Goal: Task Accomplishment & Management: Use online tool/utility

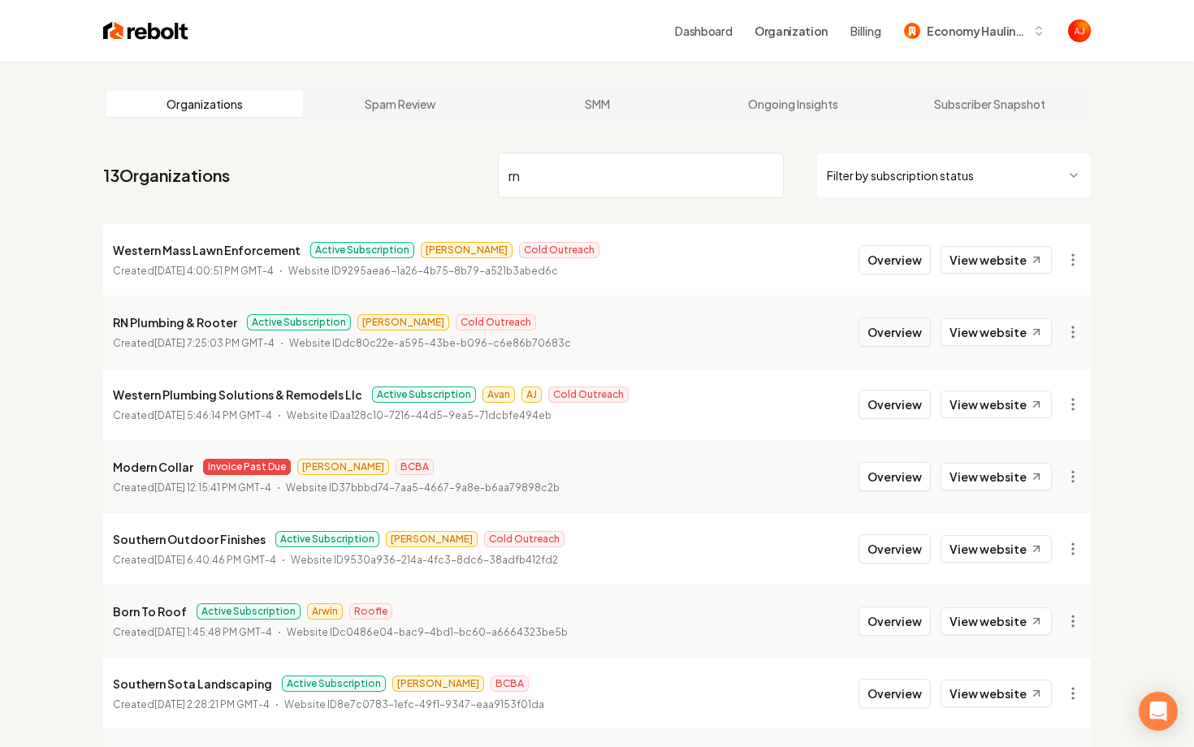
type input "rn"
click at [899, 339] on button "Overview" at bounding box center [894, 332] width 72 height 29
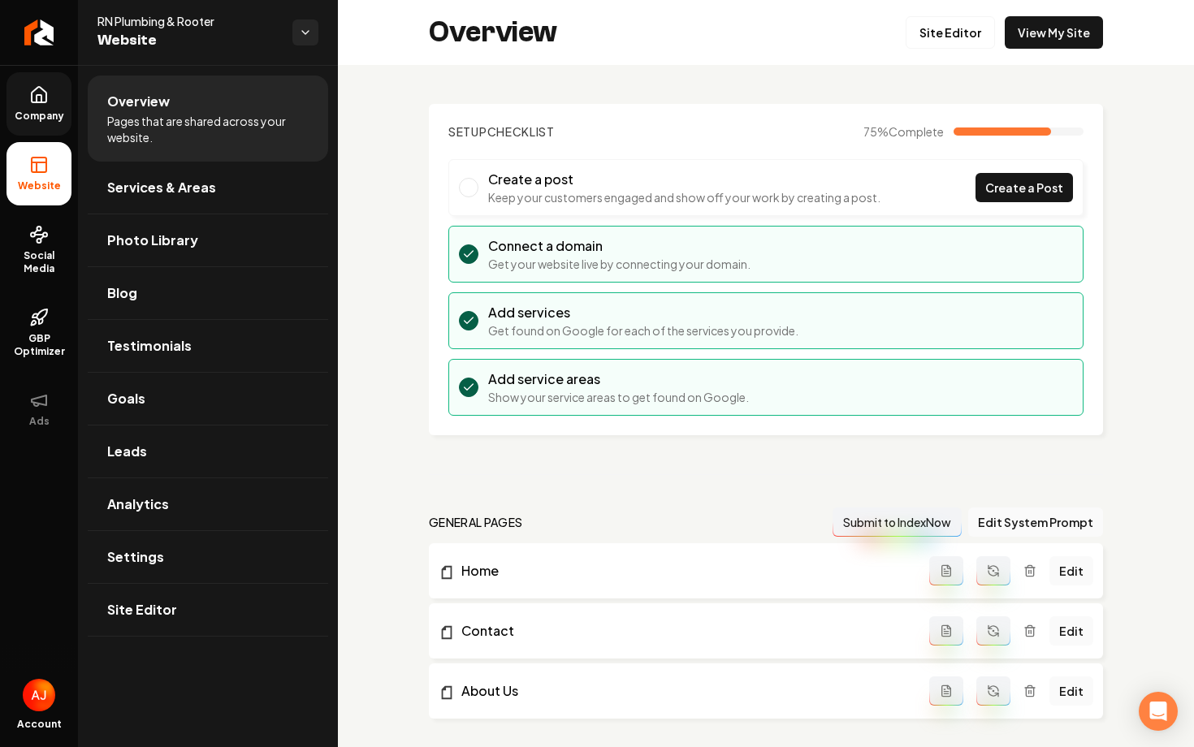
click at [32, 122] on span "Company" at bounding box center [39, 116] width 63 height 13
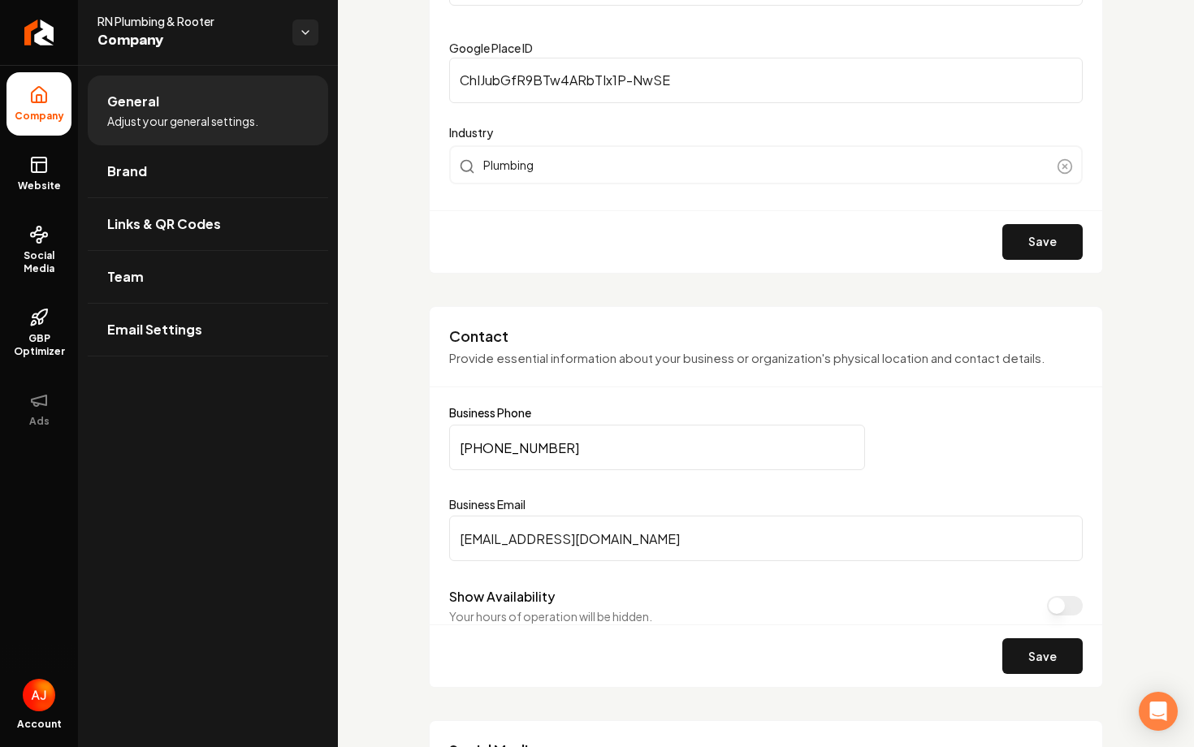
scroll to position [516, 0]
drag, startPoint x: 706, startPoint y: 542, endPoint x: 460, endPoint y: 541, distance: 246.1
click at [460, 541] on input "rn.sonsconstructioninc@gmail.com" at bounding box center [765, 536] width 633 height 45
click at [23, 260] on span "Social Media" at bounding box center [38, 262] width 65 height 26
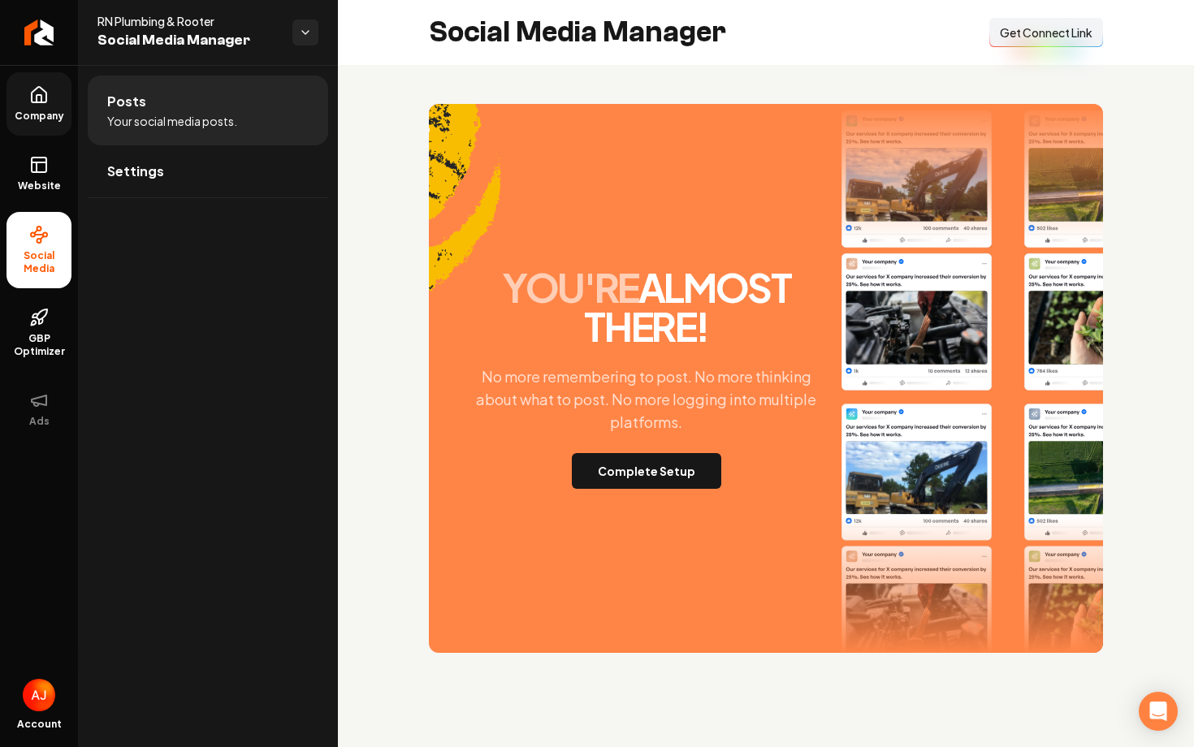
click at [1052, 33] on span "Get Connect Link" at bounding box center [1046, 32] width 93 height 16
click at [620, 469] on button "Complete Setup" at bounding box center [646, 471] width 149 height 36
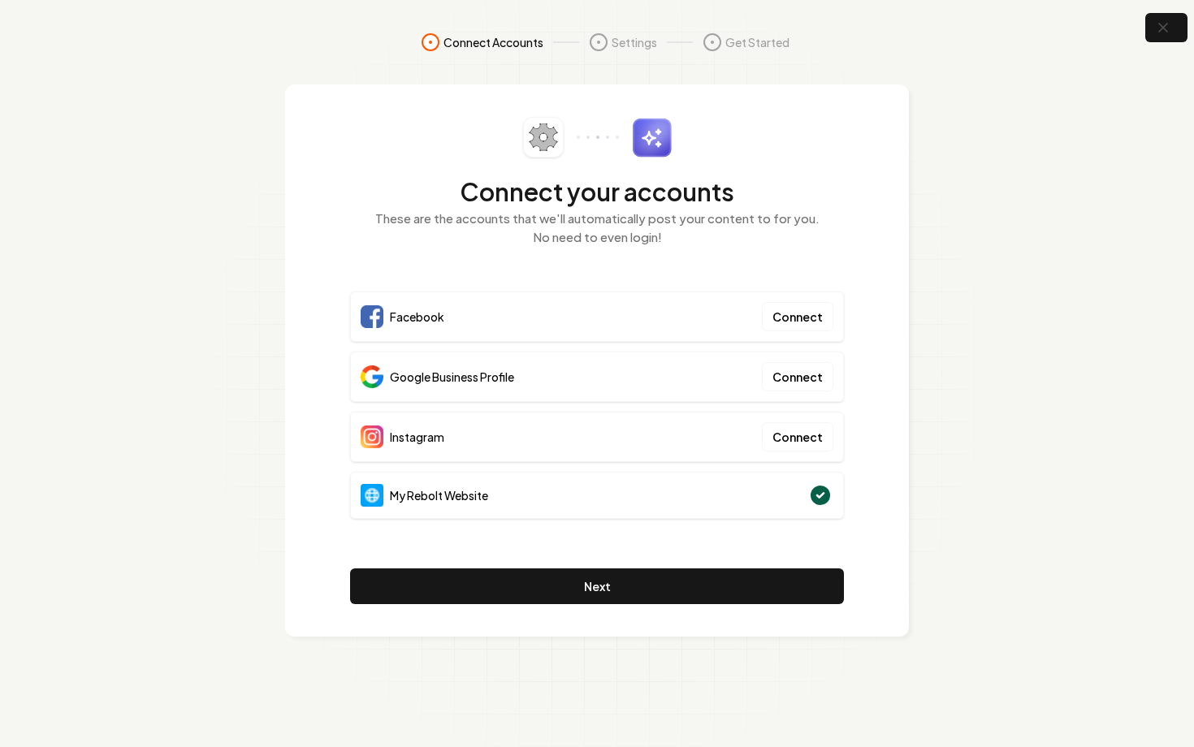
click at [739, 193] on h2 "Connect your accounts" at bounding box center [597, 191] width 494 height 29
click at [1153, 37] on icon "button" at bounding box center [1162, 28] width 20 height 20
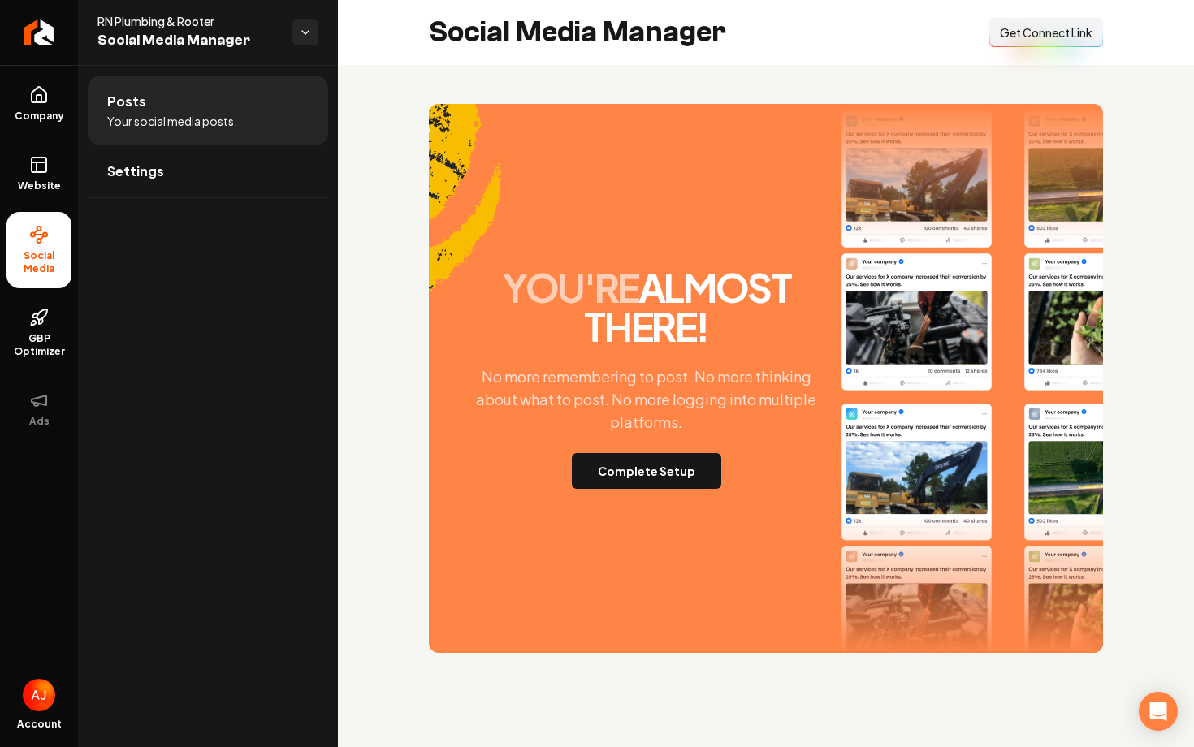
click at [1017, 42] on button "Connect Link Get Connect Link" at bounding box center [1046, 32] width 114 height 29
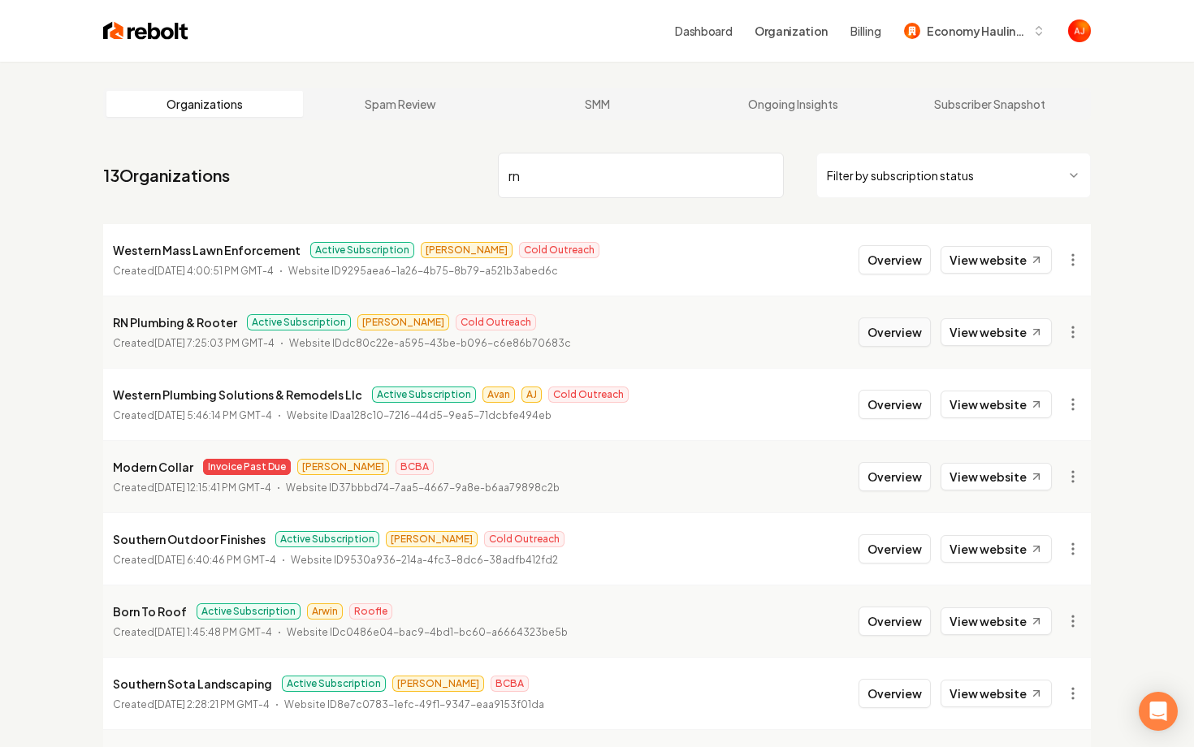
type input "rn"
click at [907, 331] on button "Overview" at bounding box center [894, 332] width 72 height 29
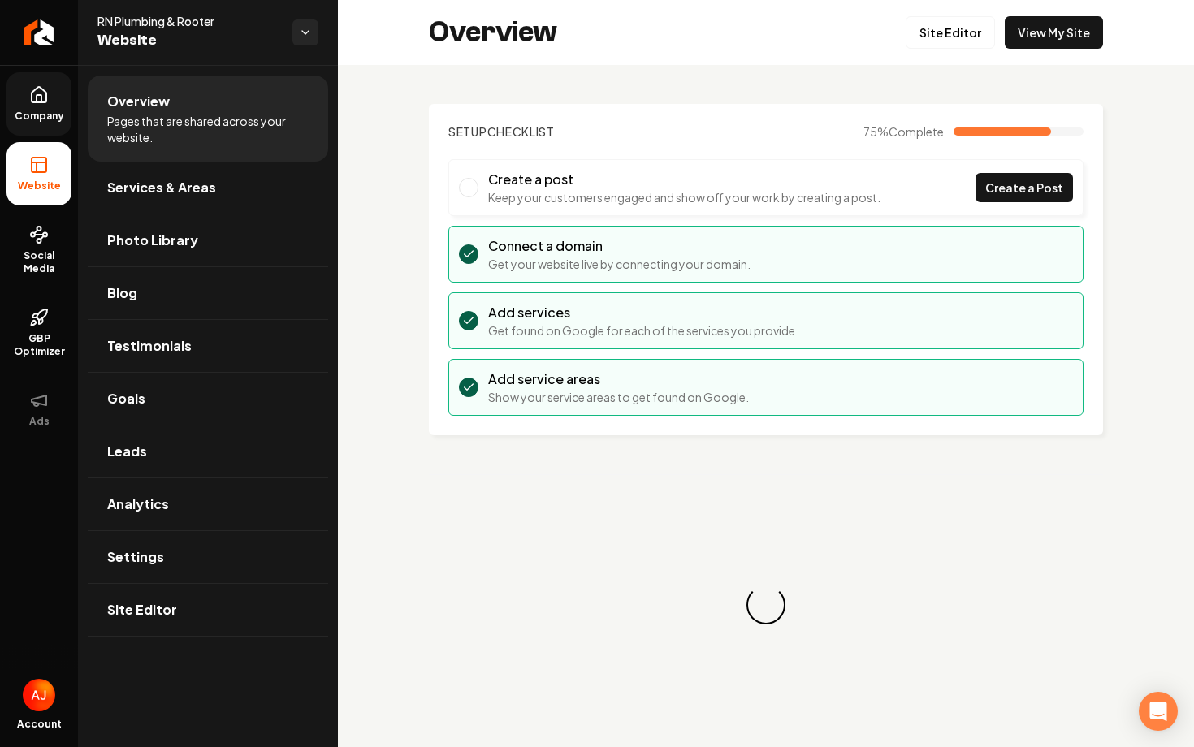
click at [43, 97] on icon at bounding box center [38, 94] width 19 height 19
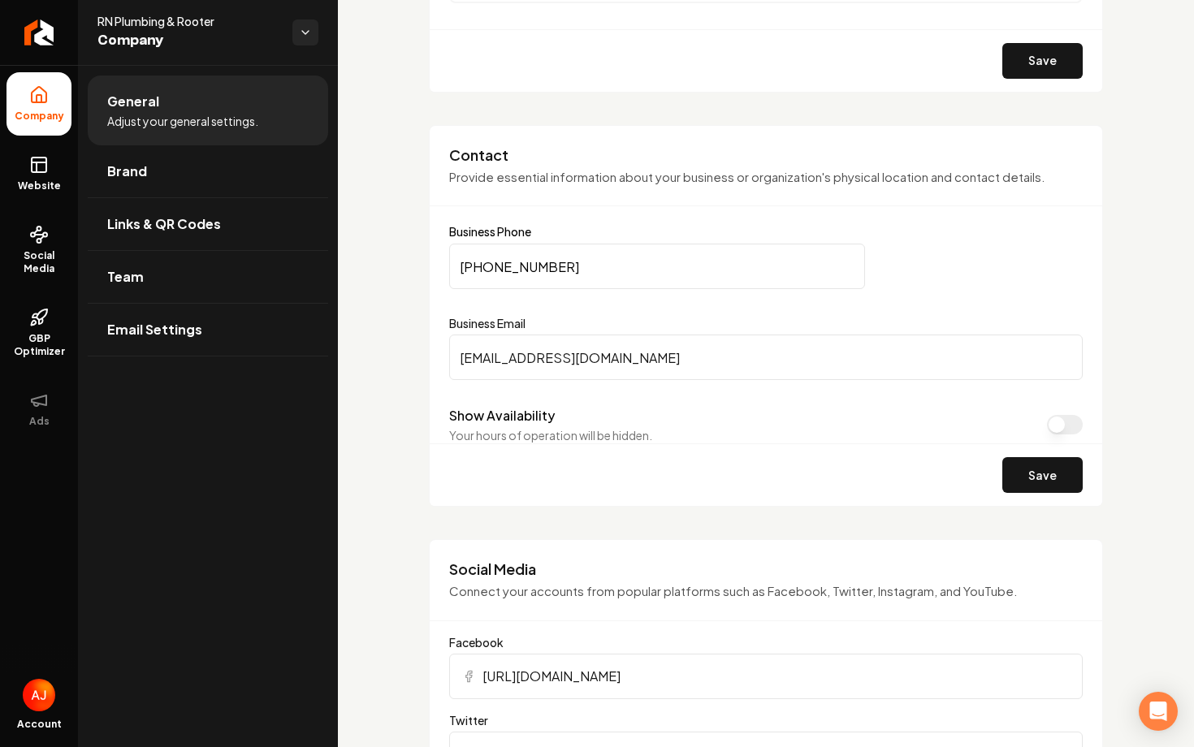
scroll to position [702, 0]
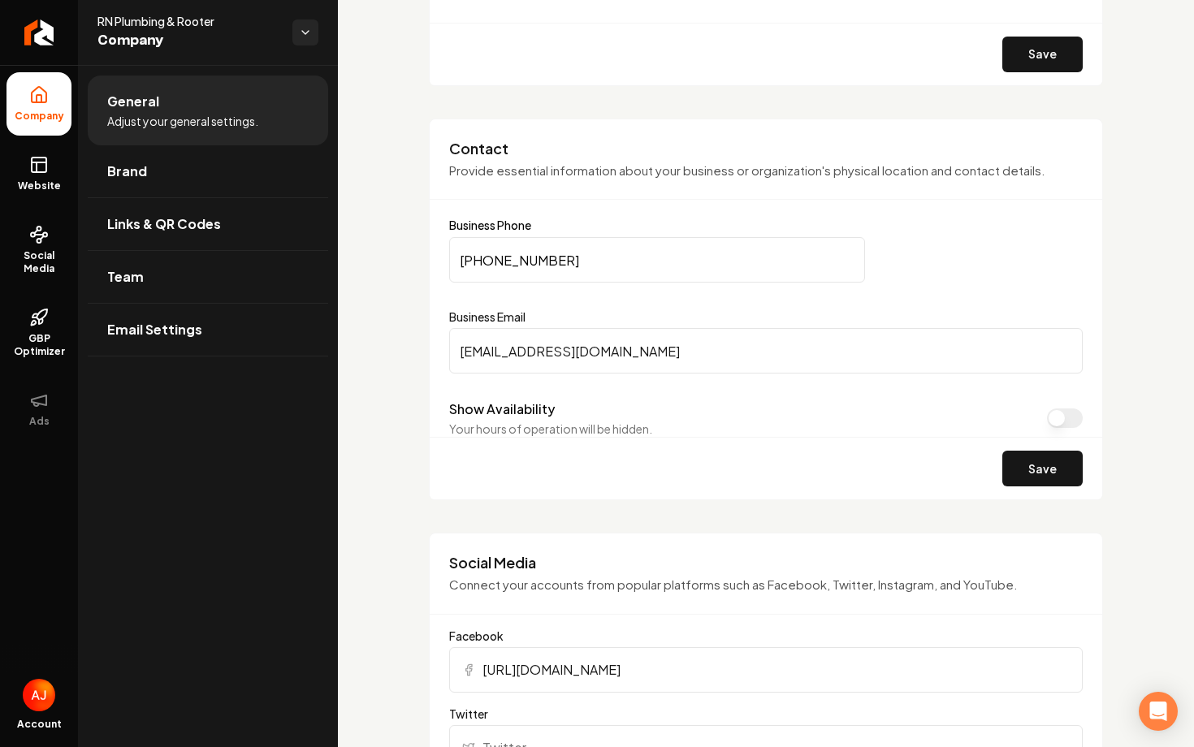
drag, startPoint x: 707, startPoint y: 352, endPoint x: 378, endPoint y: 352, distance: 329.7
click at [34, 231] on icon at bounding box center [38, 234] width 19 height 19
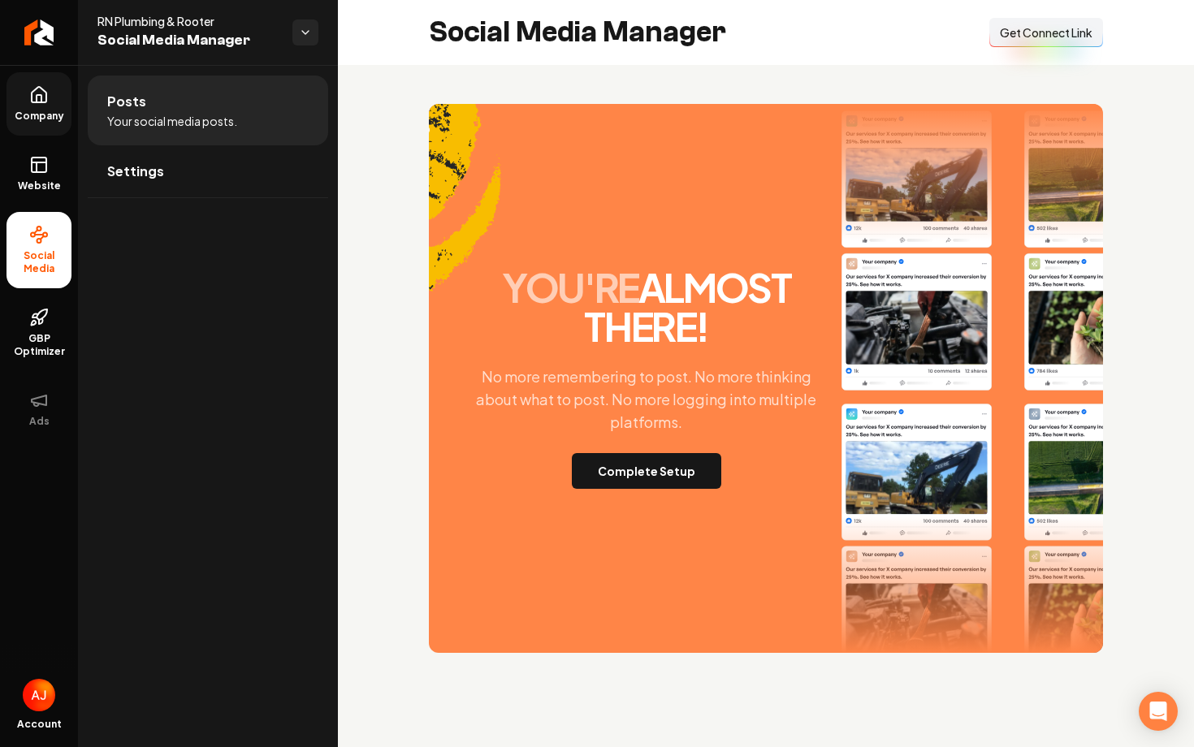
click at [1001, 49] on div "Social Media Manager Connect Link Get Connect Link" at bounding box center [766, 32] width 856 height 65
click at [1009, 39] on span "Get Connect Link" at bounding box center [1046, 32] width 93 height 16
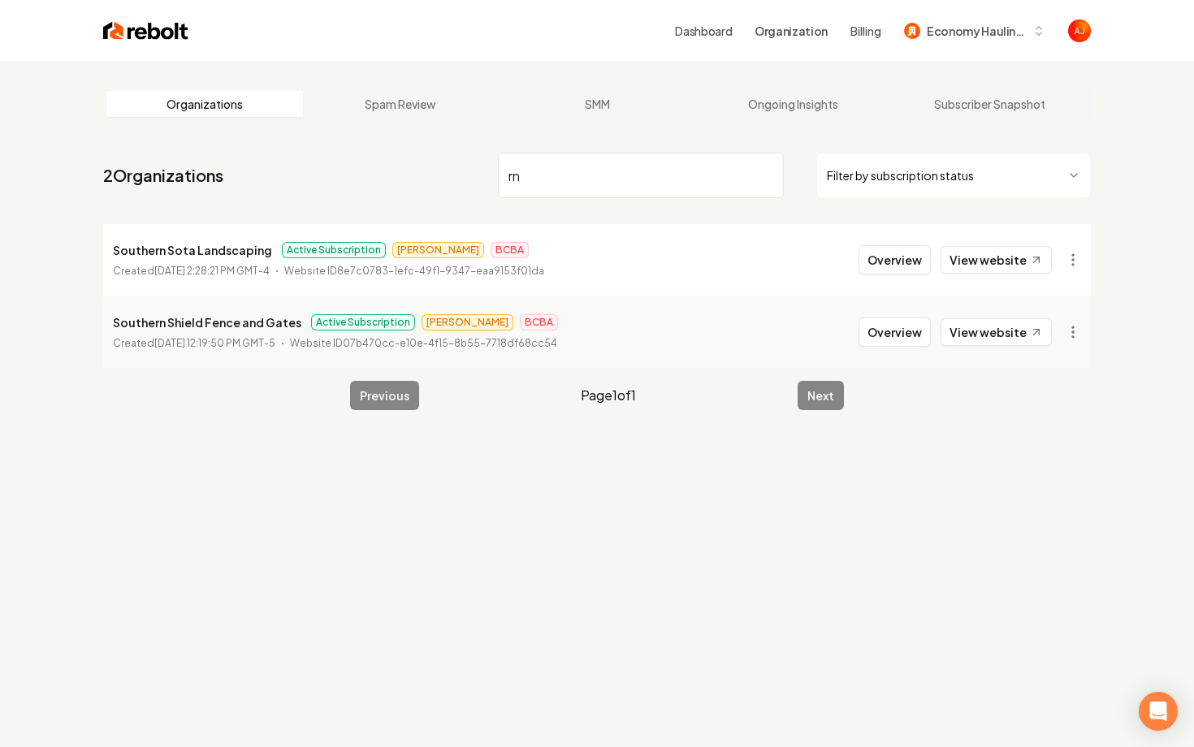
type input "r"
type input "rn plumbing"
click at [969, 265] on link "View website" at bounding box center [995, 260] width 111 height 28
click at [877, 260] on button "Overview" at bounding box center [894, 259] width 72 height 29
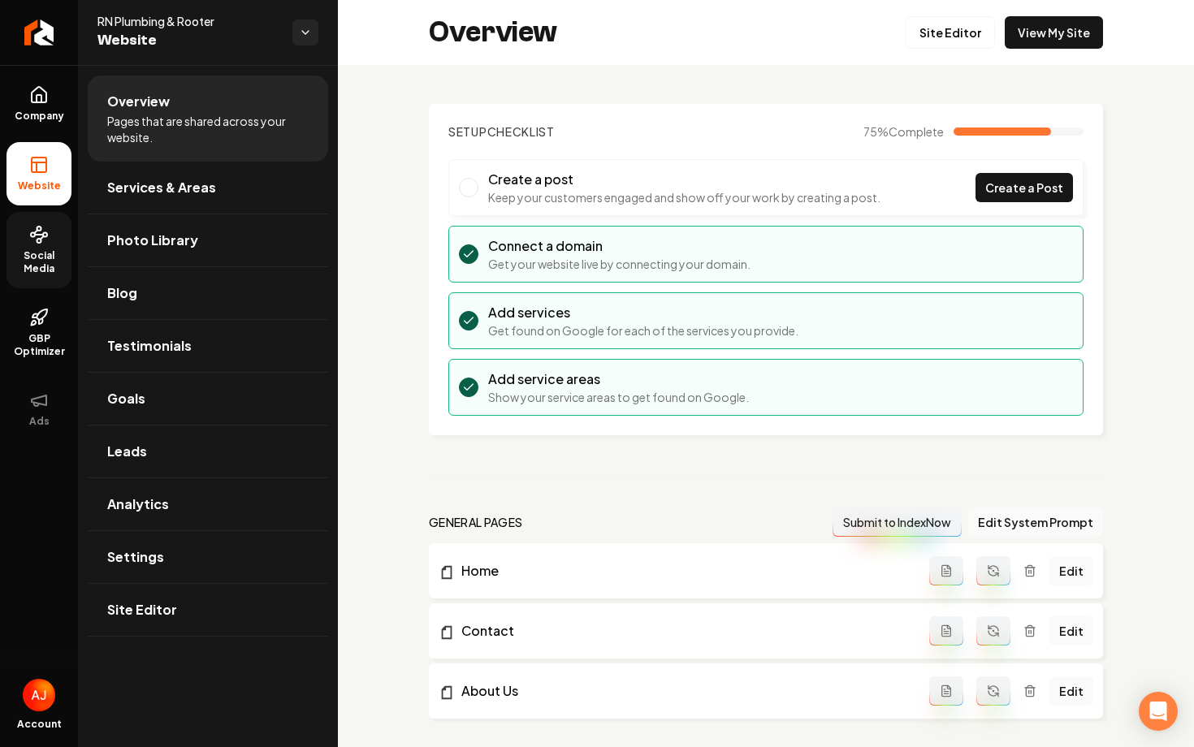
click at [56, 260] on span "Social Media" at bounding box center [38, 262] width 65 height 26
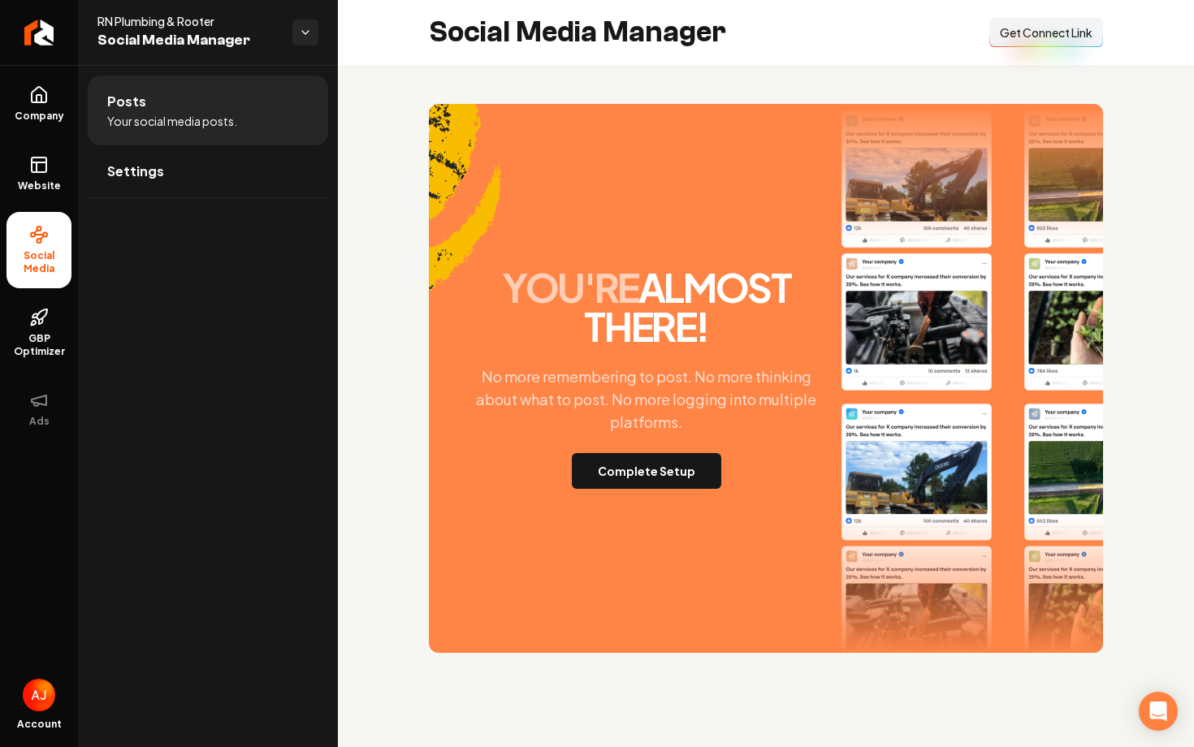
click at [676, 447] on div "you're almost there! No more remembering to post. No more thinking about what t…" at bounding box center [646, 378] width 377 height 221
click at [676, 461] on button "Complete Setup" at bounding box center [646, 471] width 149 height 36
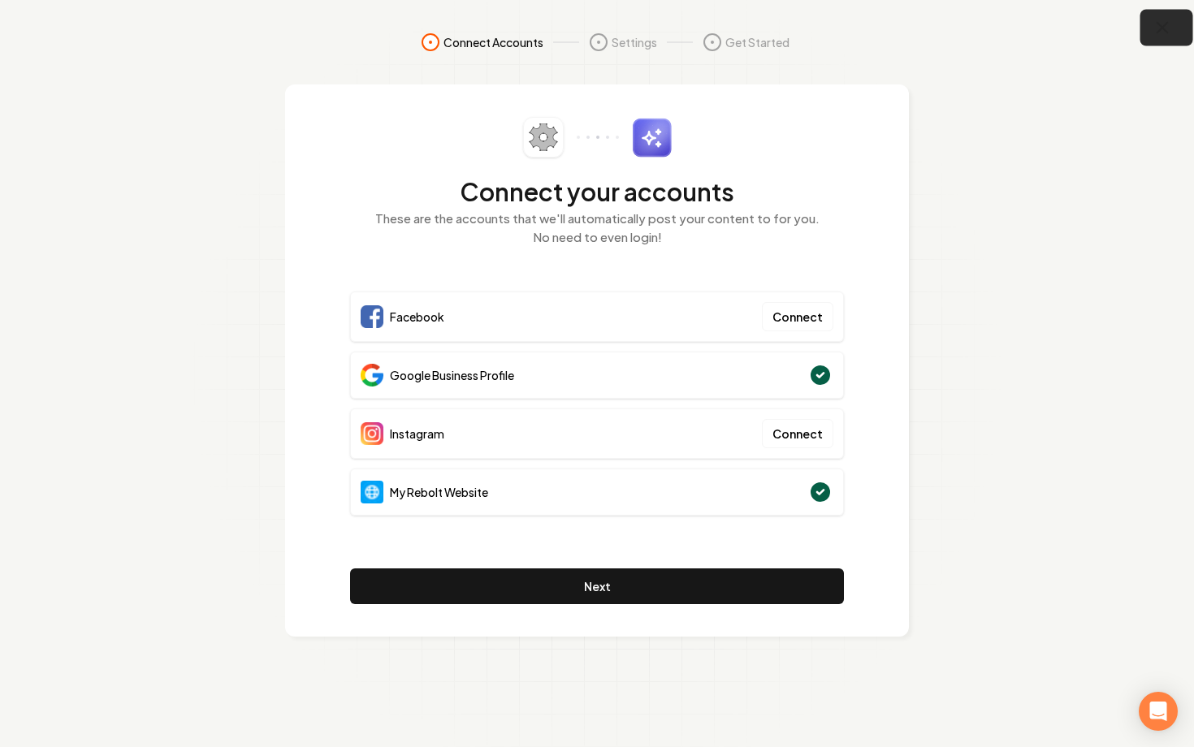
click at [1158, 32] on icon "button" at bounding box center [1162, 28] width 20 height 20
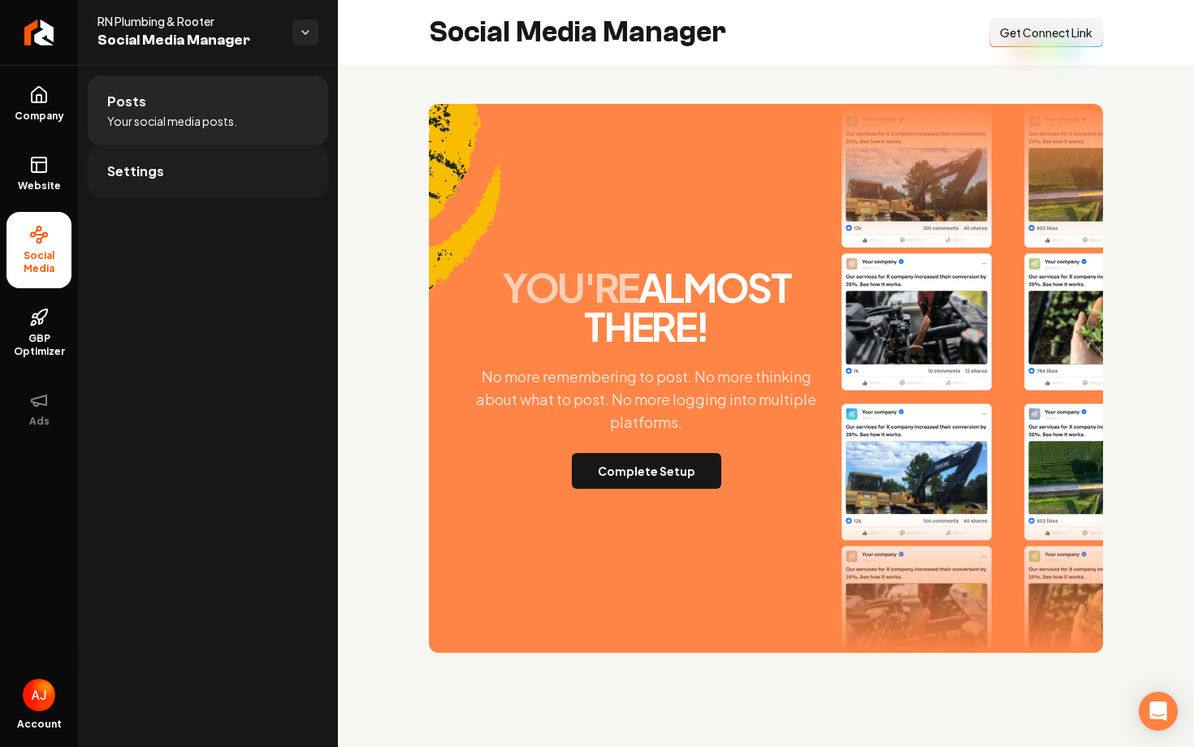
click at [226, 174] on link "Settings" at bounding box center [208, 171] width 240 height 52
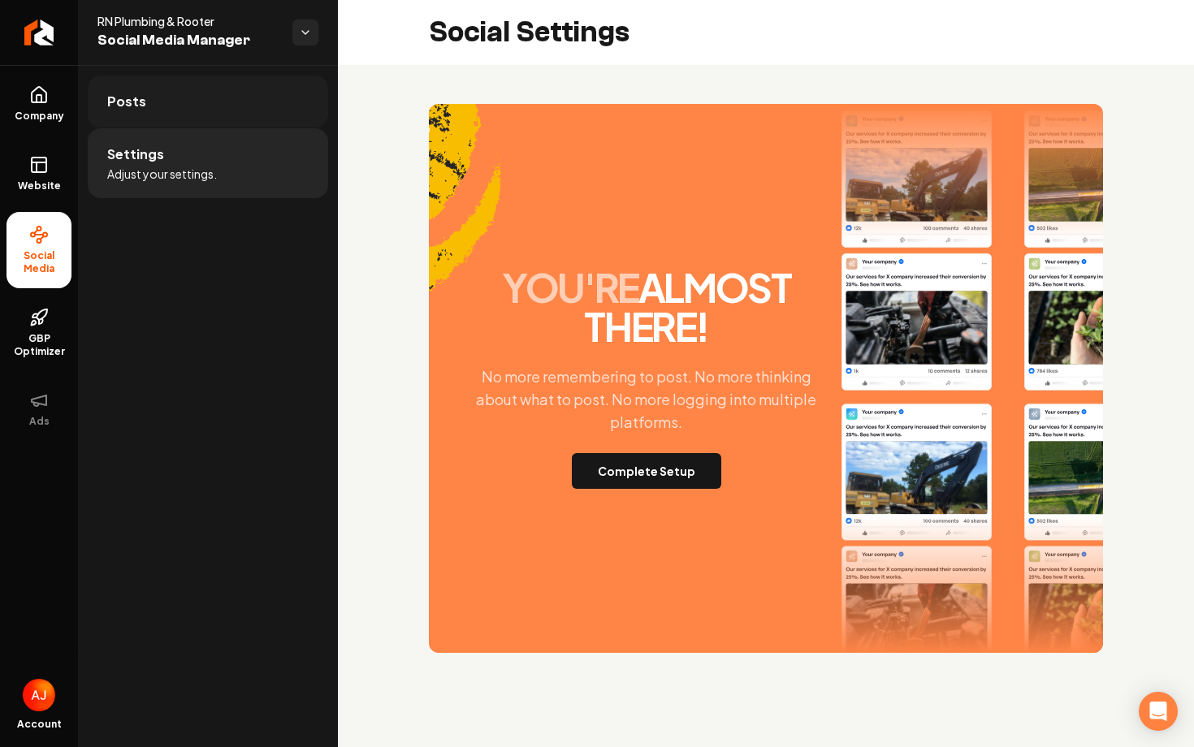
click at [159, 110] on link "Posts" at bounding box center [208, 102] width 240 height 52
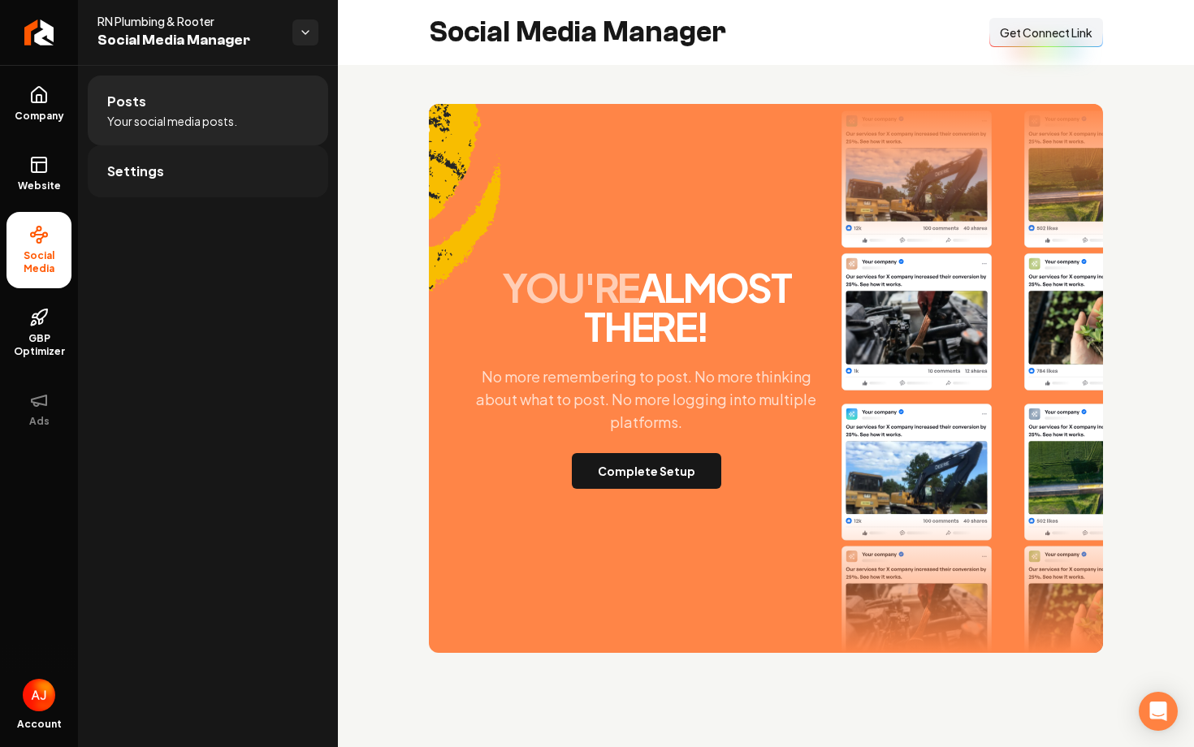
click at [164, 166] on link "Settings" at bounding box center [208, 171] width 240 height 52
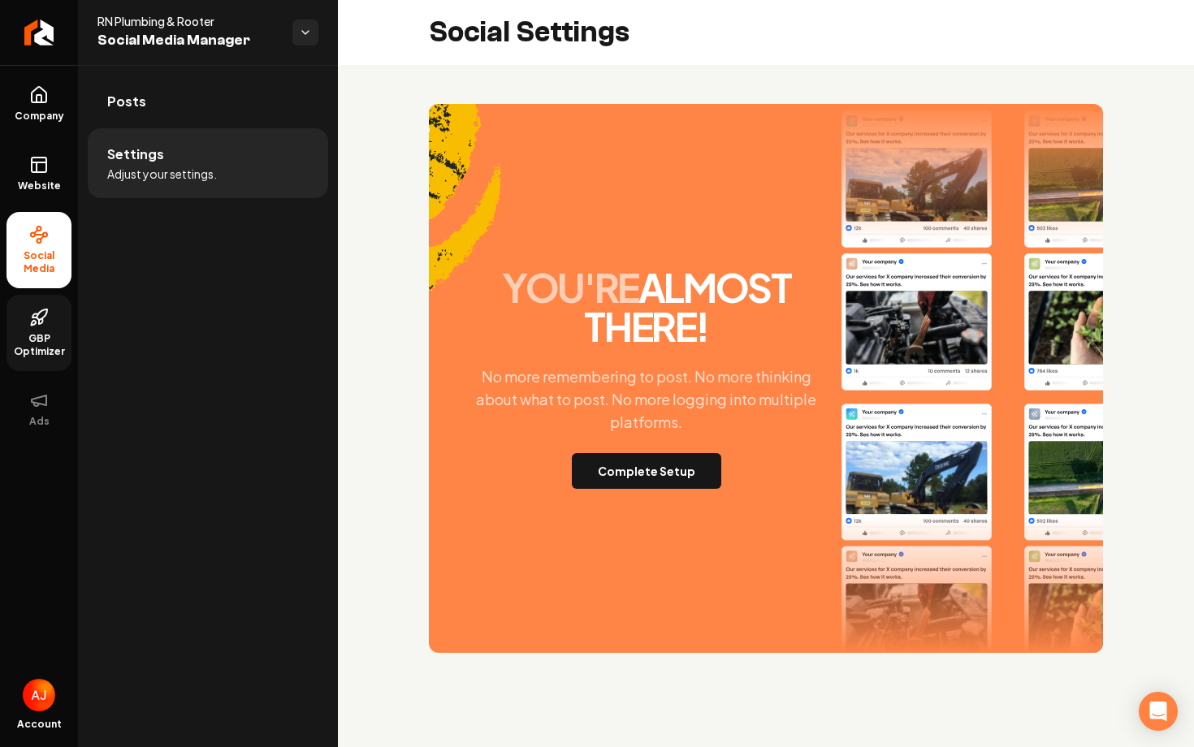
click at [15, 327] on link "GBP Optimizer" at bounding box center [38, 333] width 65 height 76
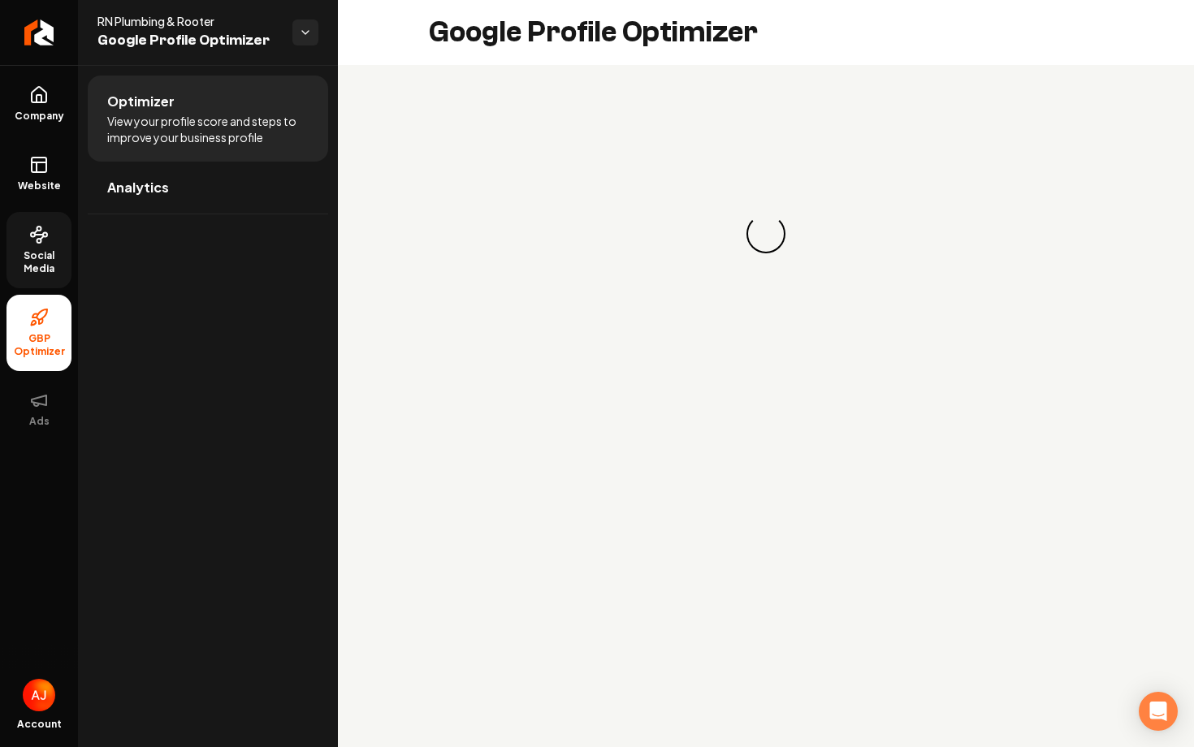
click at [32, 268] on span "Social Media" at bounding box center [38, 262] width 65 height 26
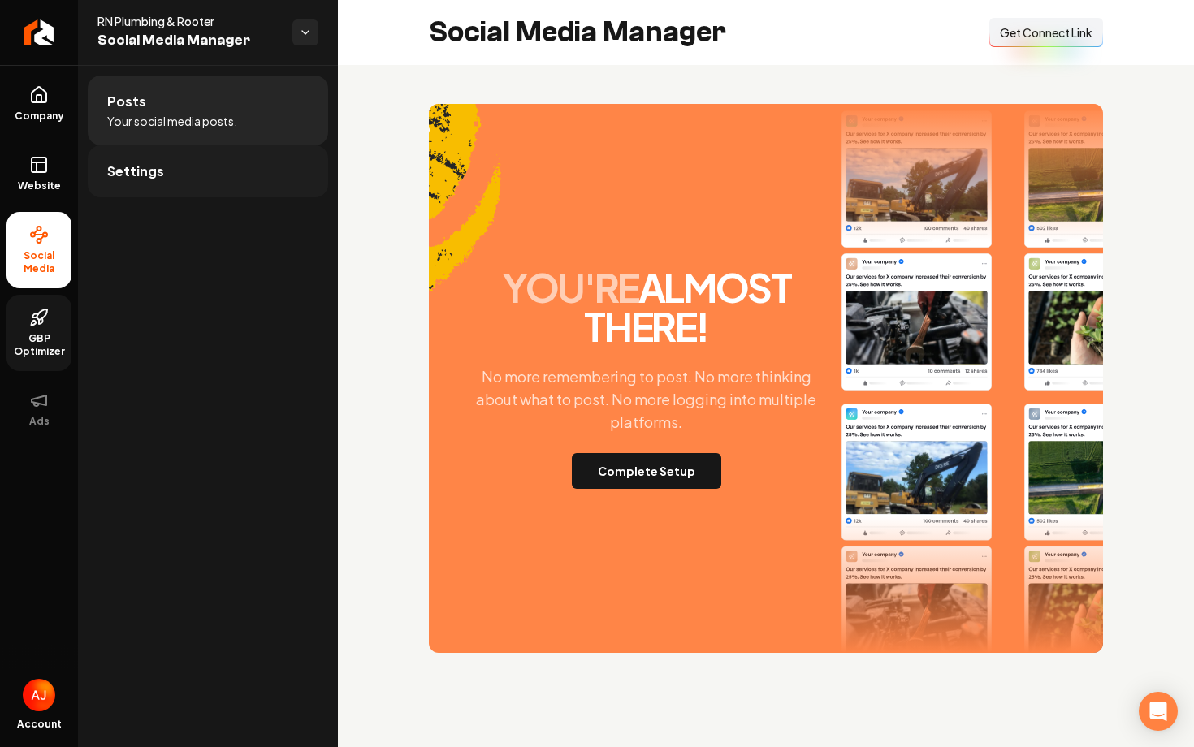
click at [123, 184] on link "Settings" at bounding box center [208, 171] width 240 height 52
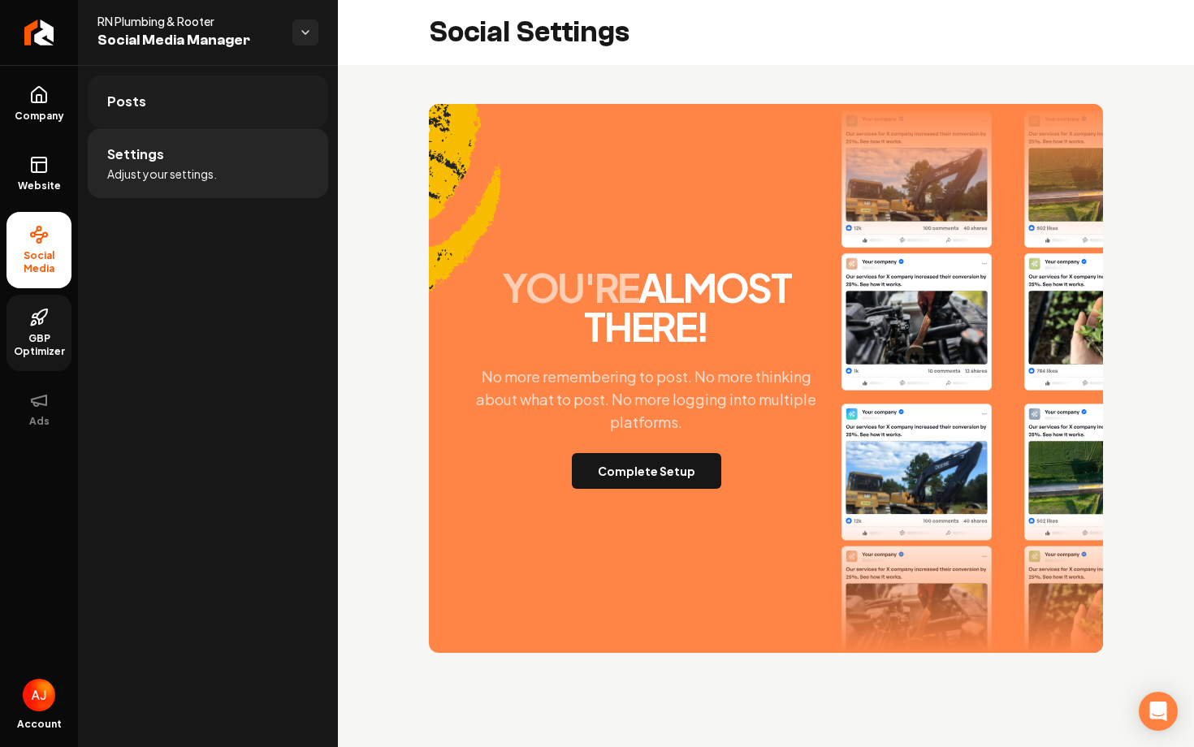
click at [163, 119] on link "Posts" at bounding box center [208, 102] width 240 height 52
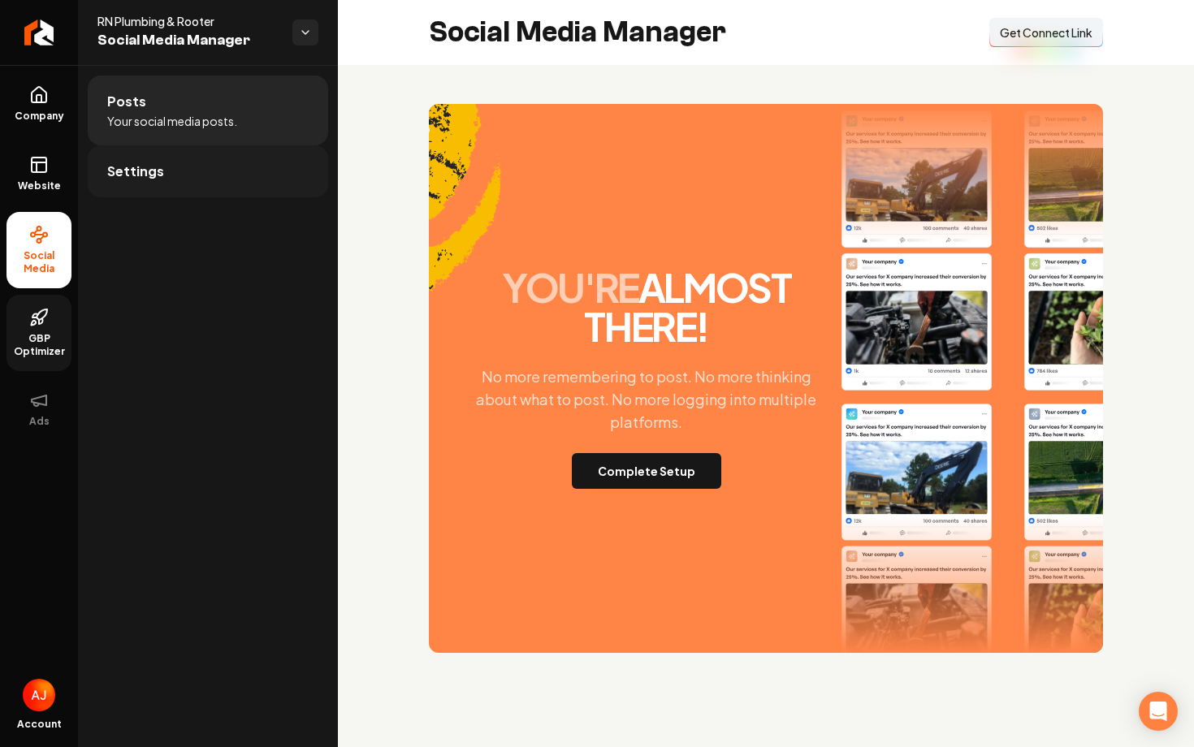
click at [184, 166] on link "Settings" at bounding box center [208, 171] width 240 height 52
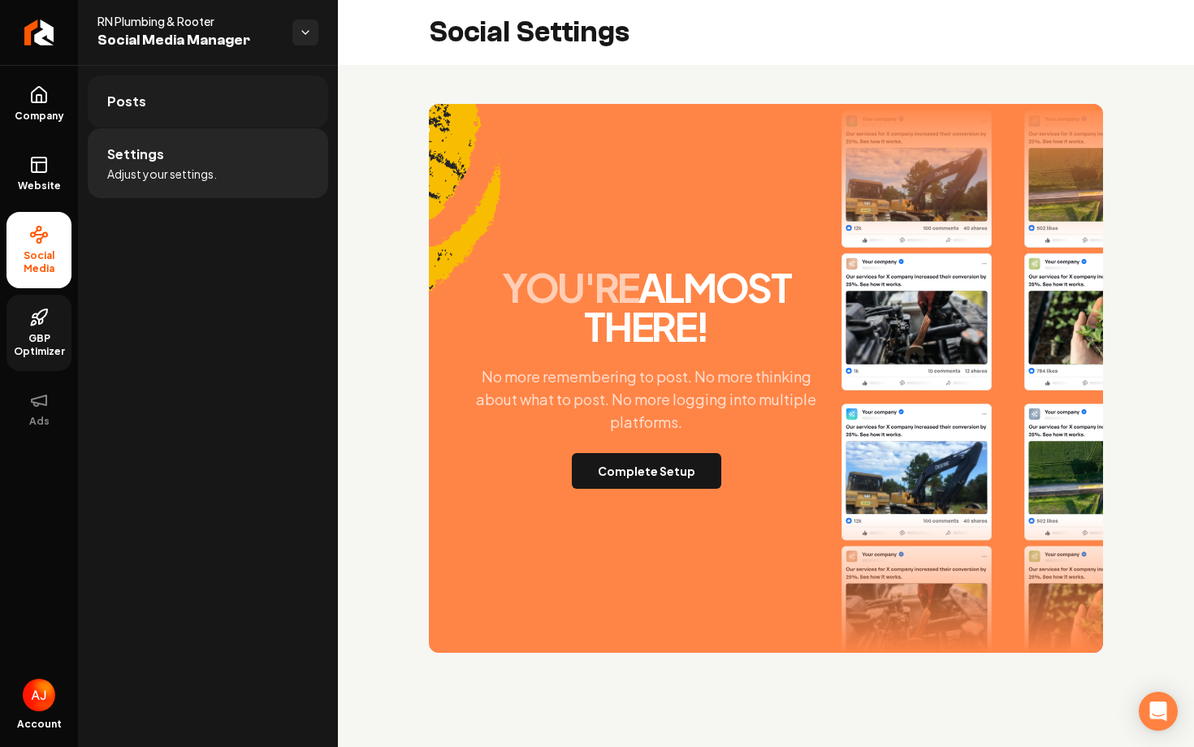
click at [205, 102] on link "Posts" at bounding box center [208, 102] width 240 height 52
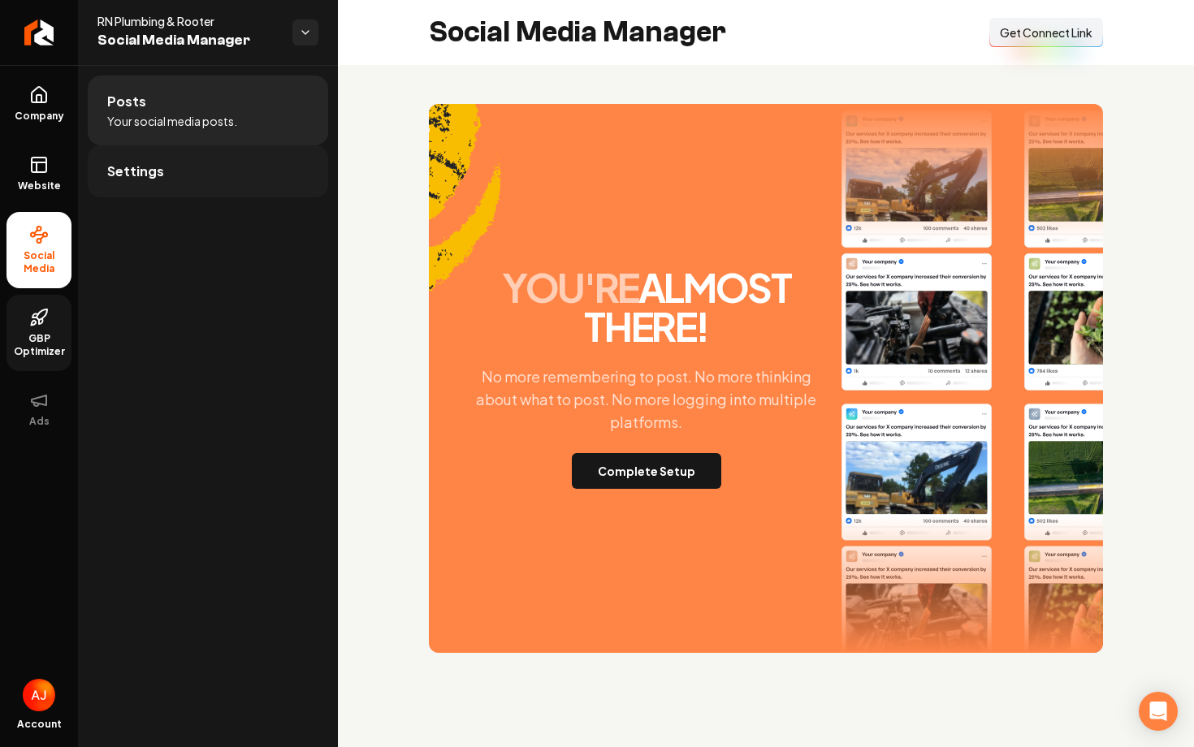
click at [209, 149] on link "Settings" at bounding box center [208, 171] width 240 height 52
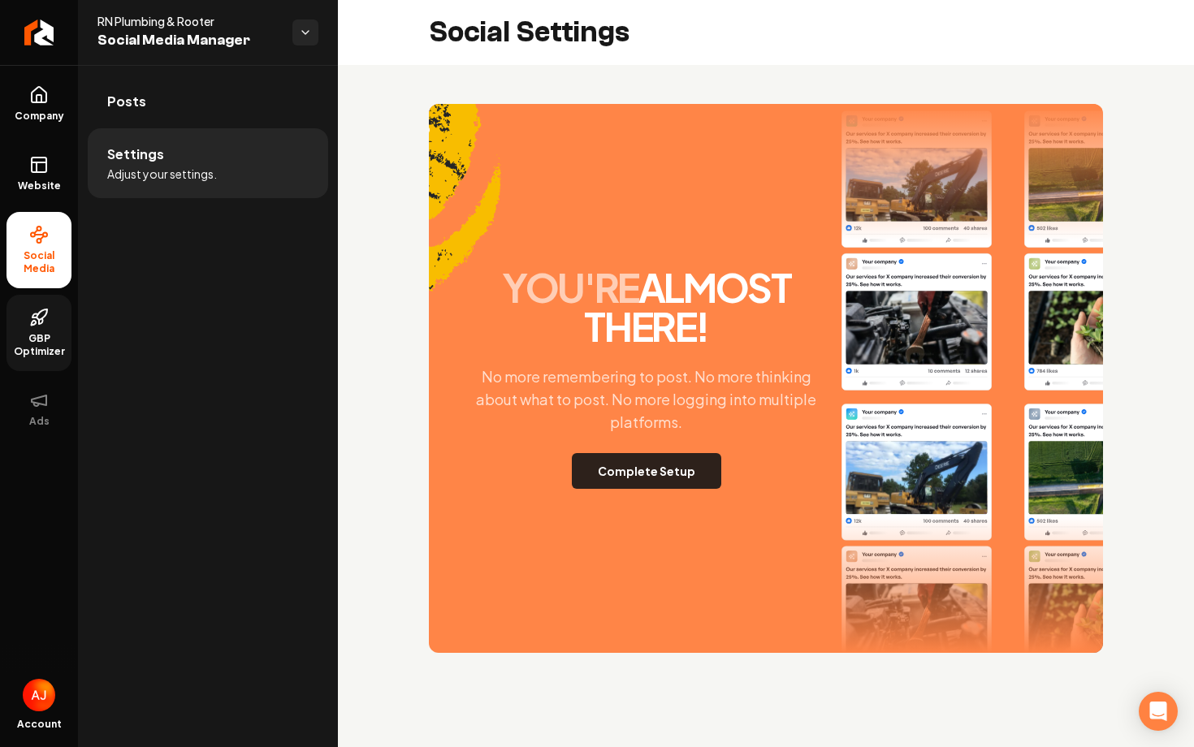
click at [631, 481] on button "Complete Setup" at bounding box center [646, 471] width 149 height 36
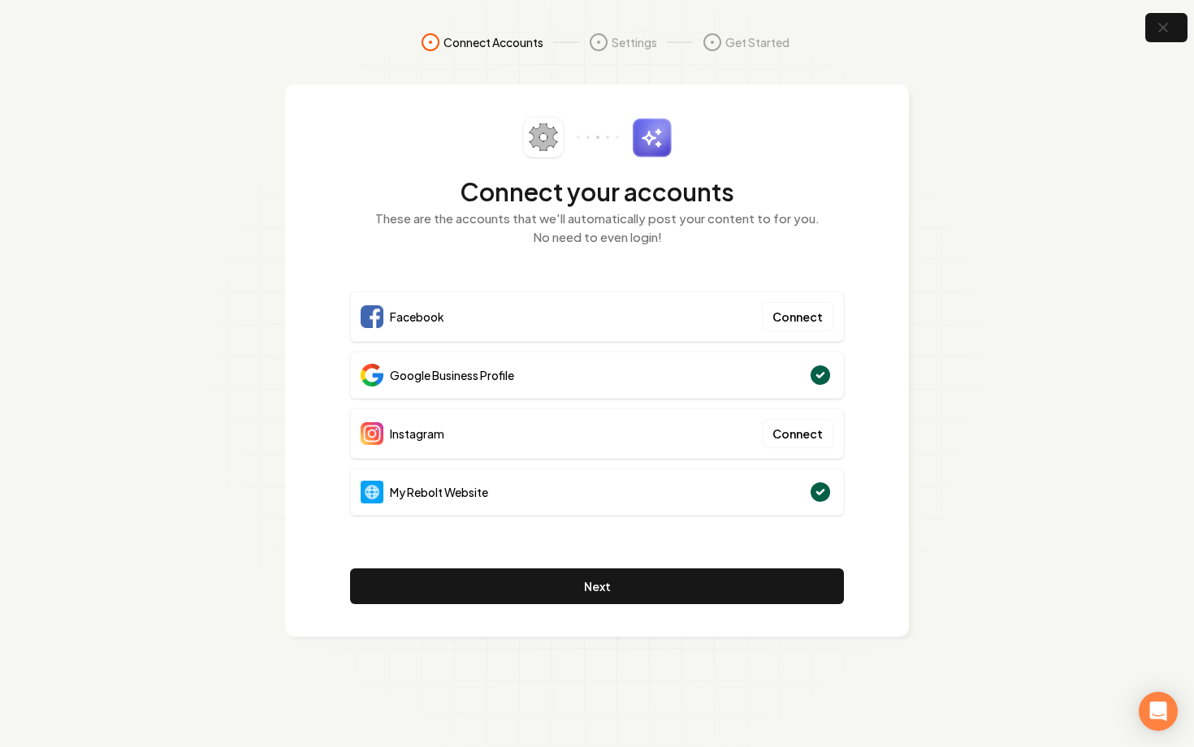
click at [1144, 39] on section "Connect Accounts Settings Get Started Connect your accounts These are the accou…" at bounding box center [597, 373] width 1194 height 747
click at [1156, 33] on icon "button" at bounding box center [1162, 28] width 20 height 20
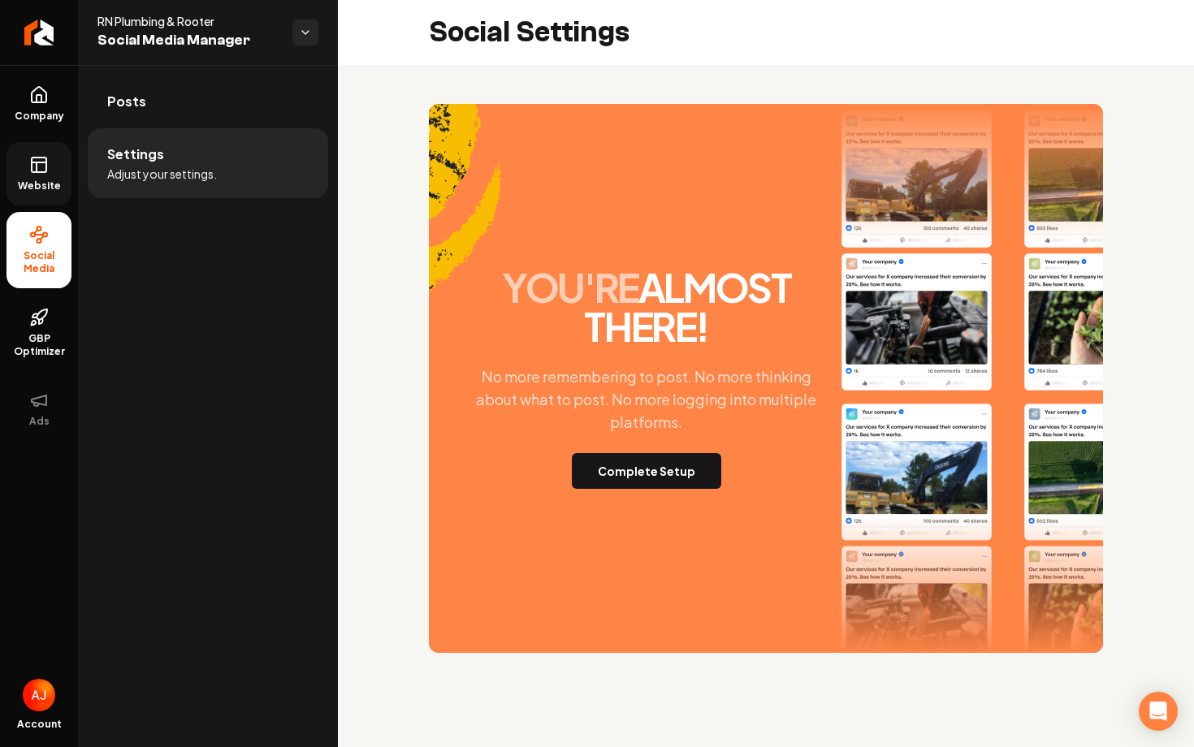
click at [39, 188] on span "Website" at bounding box center [39, 185] width 56 height 13
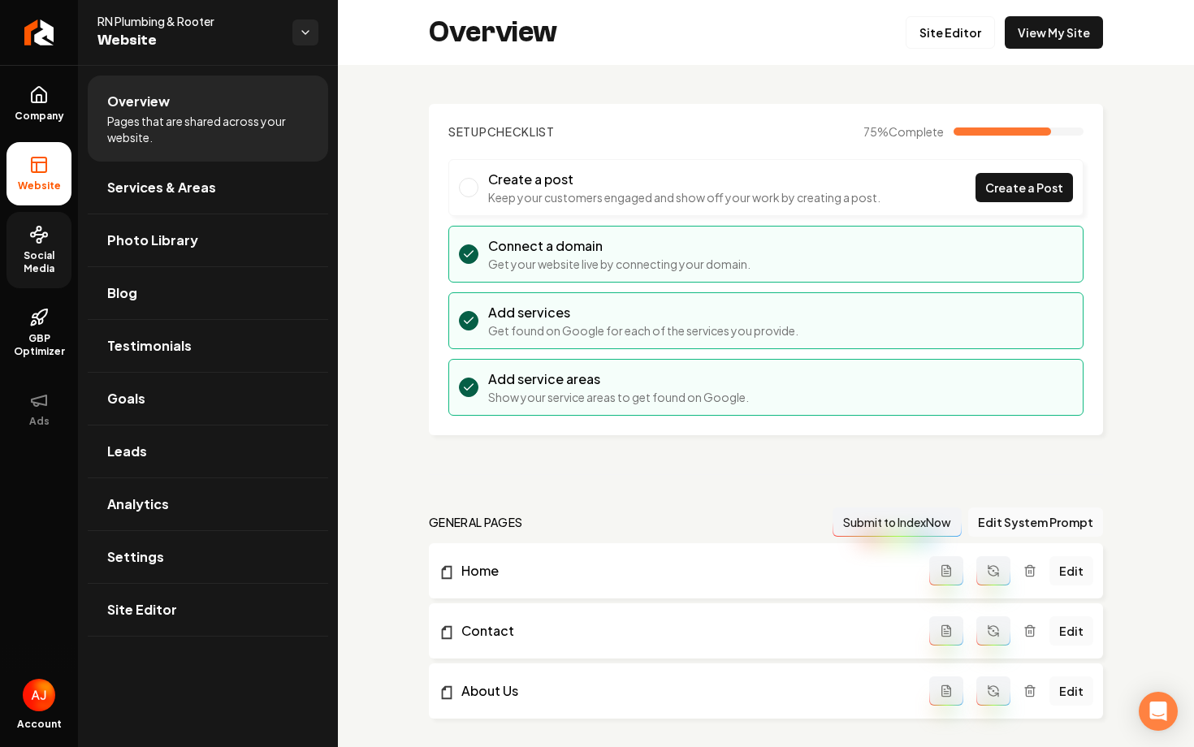
click at [36, 230] on icon at bounding box center [38, 234] width 19 height 19
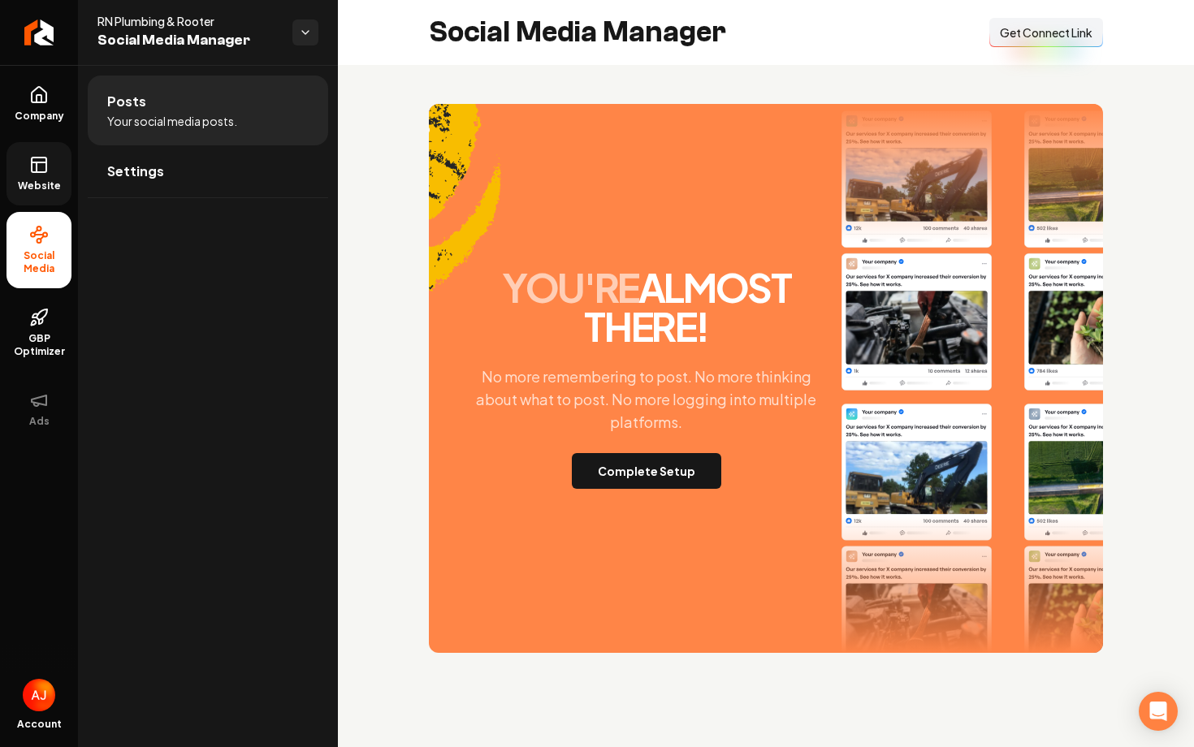
click at [50, 182] on span "Website" at bounding box center [39, 185] width 56 height 13
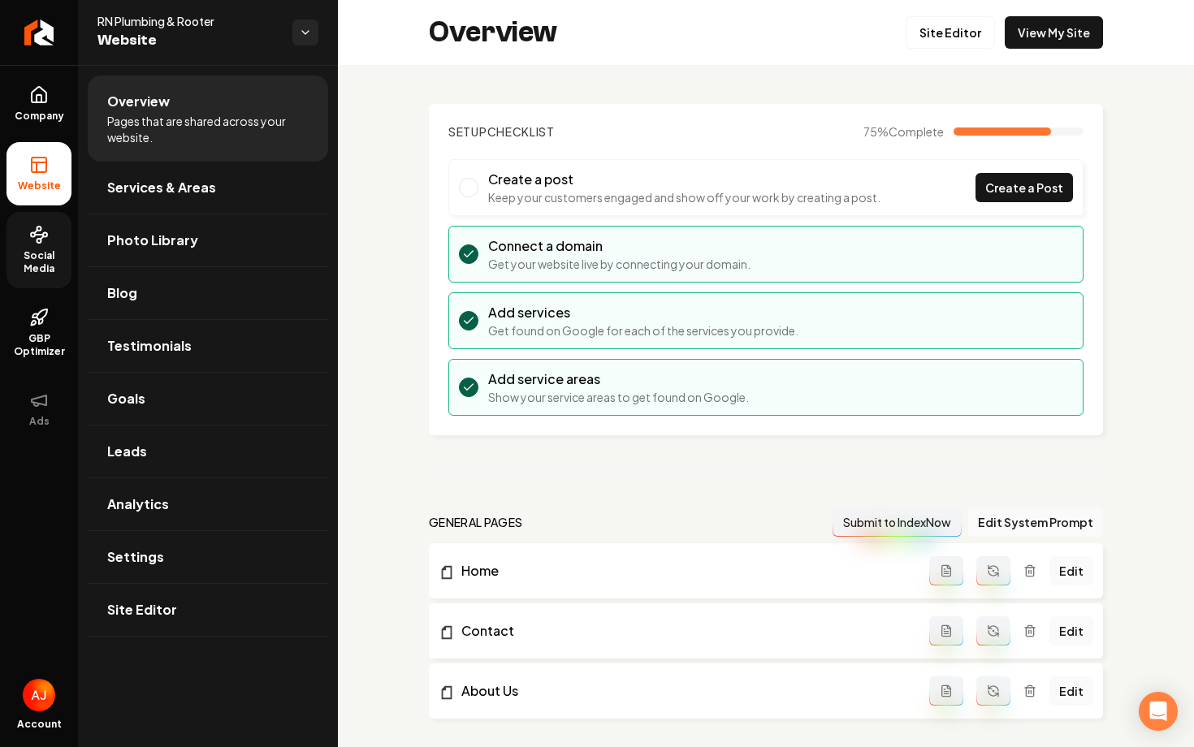
click at [42, 280] on link "Social Media" at bounding box center [38, 250] width 65 height 76
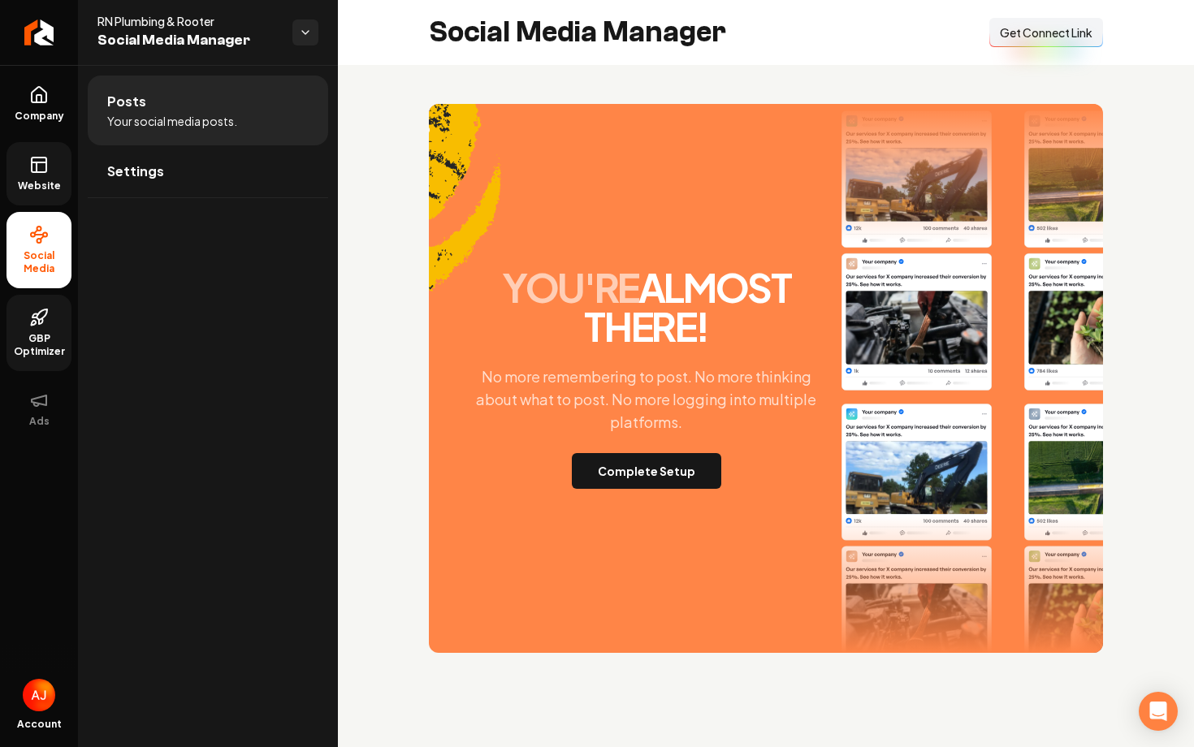
click at [51, 343] on span "GBP Optimizer" at bounding box center [38, 345] width 65 height 26
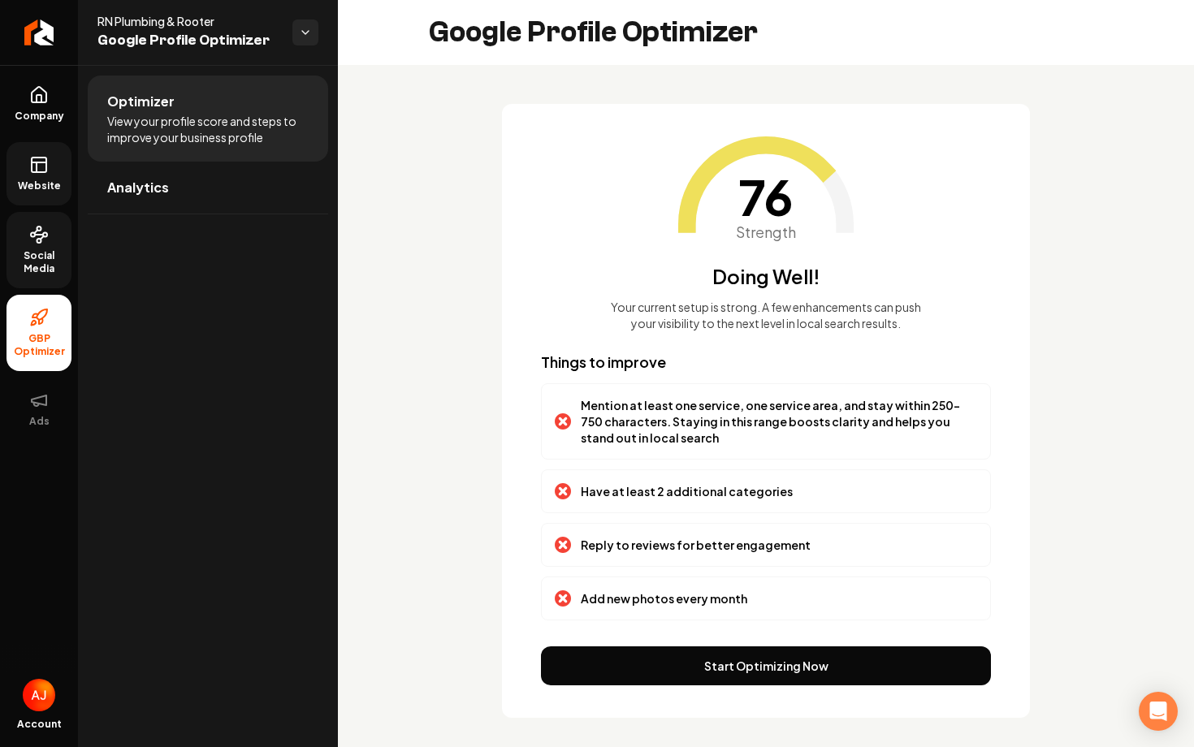
click at [542, 115] on div "76 Strength Doing Well! Your current setup is strong. A few enhancements can pu…" at bounding box center [766, 411] width 528 height 614
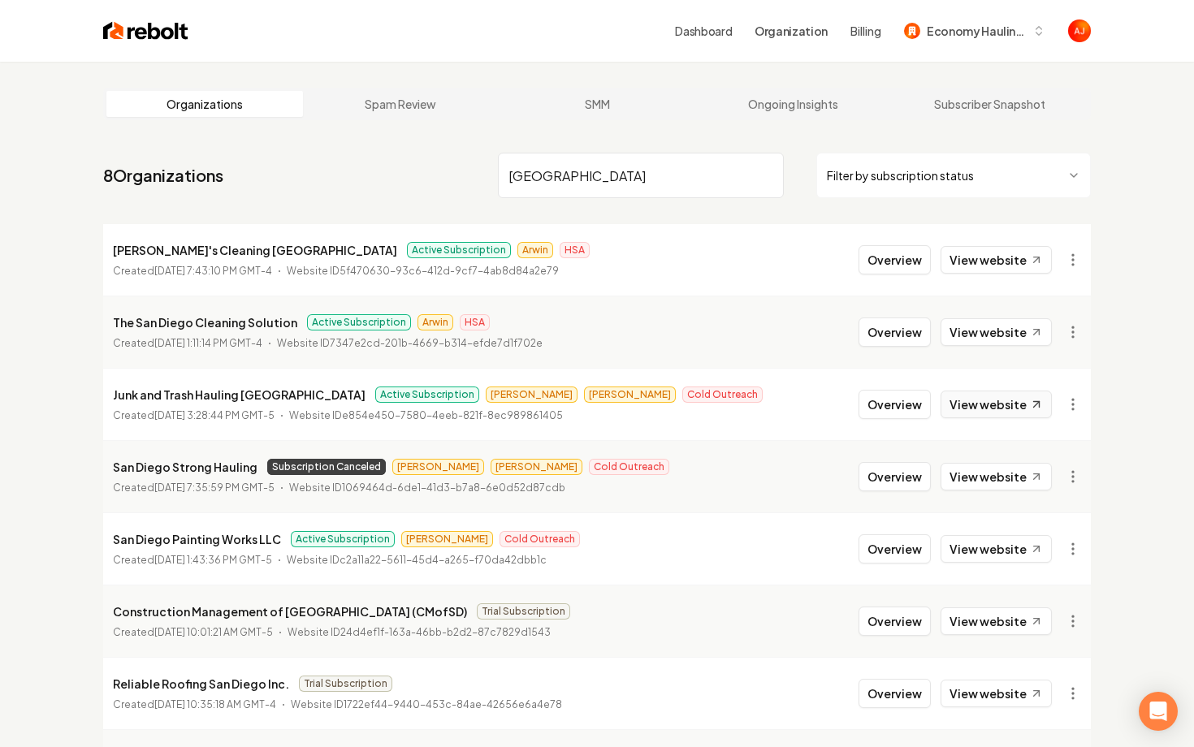
type input "san diego"
click at [976, 399] on link "View website" at bounding box center [995, 405] width 111 height 28
click at [885, 406] on button "Overview" at bounding box center [894, 404] width 72 height 29
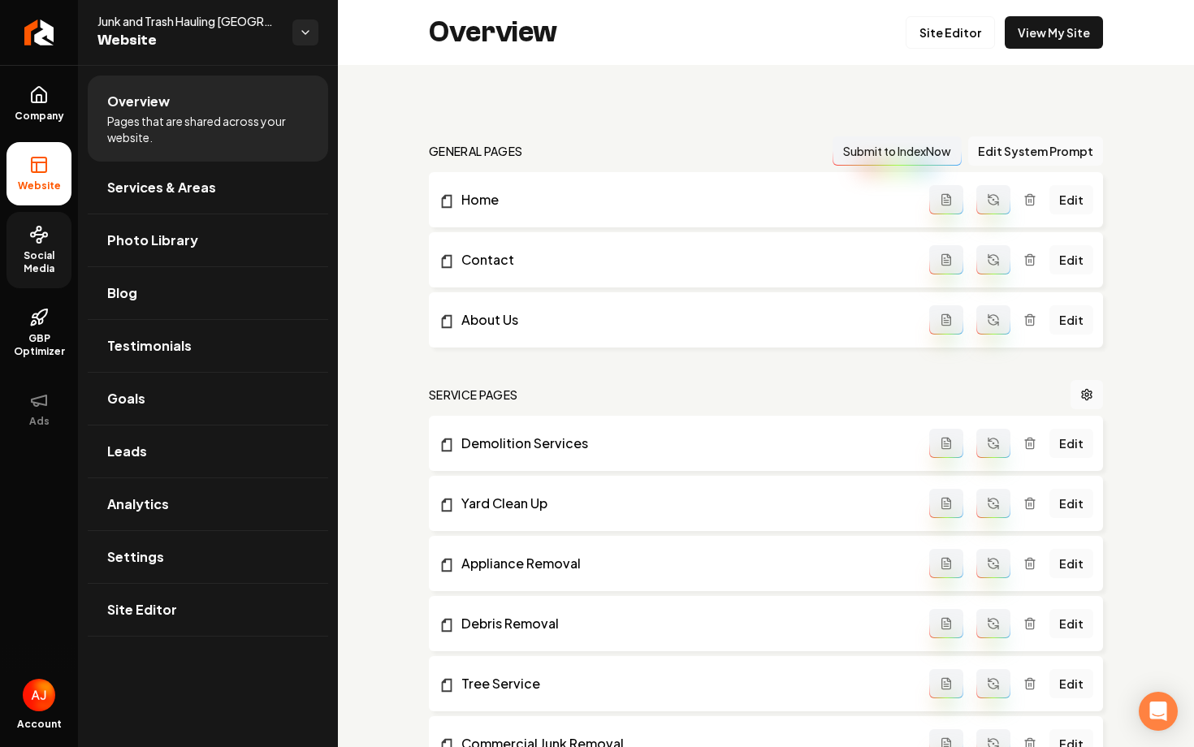
click at [32, 252] on span "Social Media" at bounding box center [38, 262] width 65 height 26
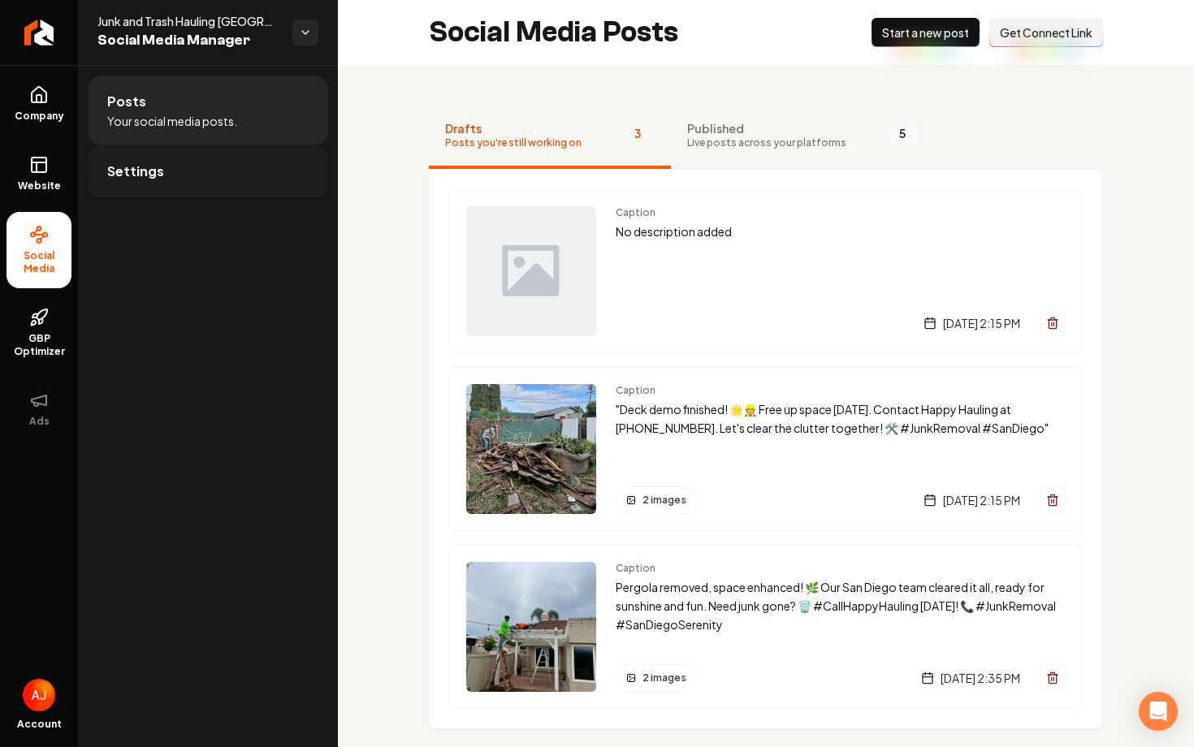
click at [244, 169] on link "Settings" at bounding box center [208, 171] width 240 height 52
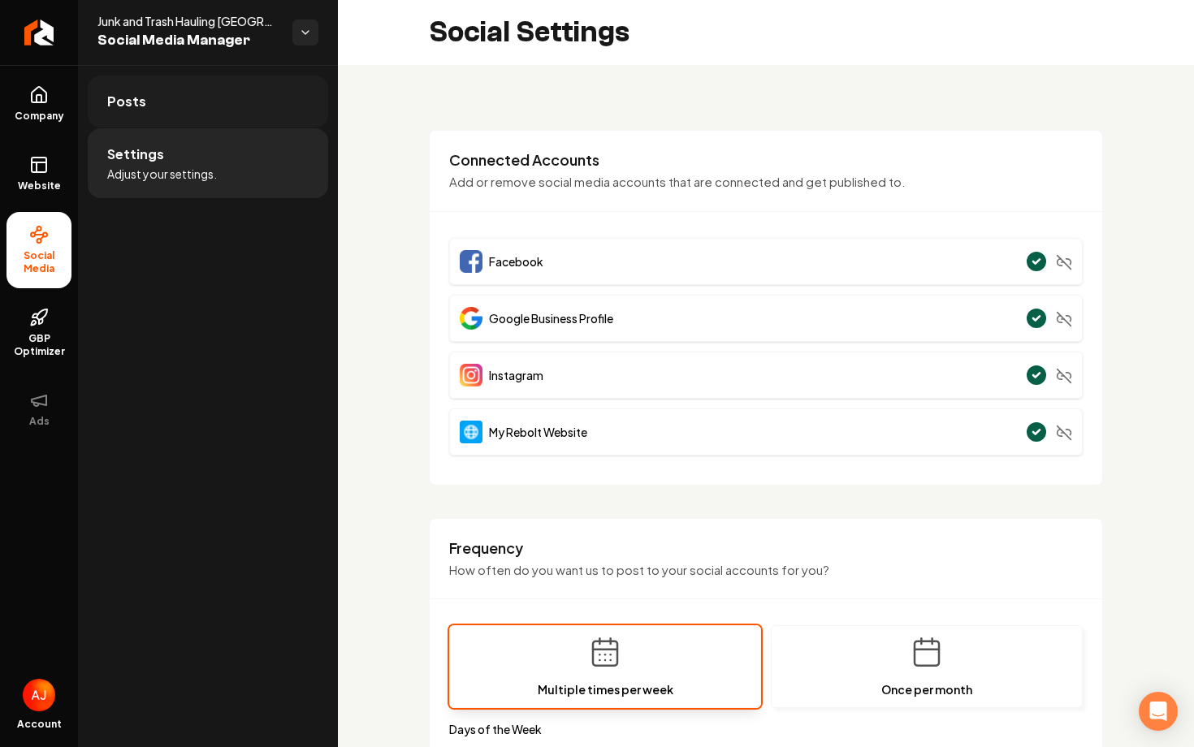
click at [161, 113] on link "Posts" at bounding box center [208, 102] width 240 height 52
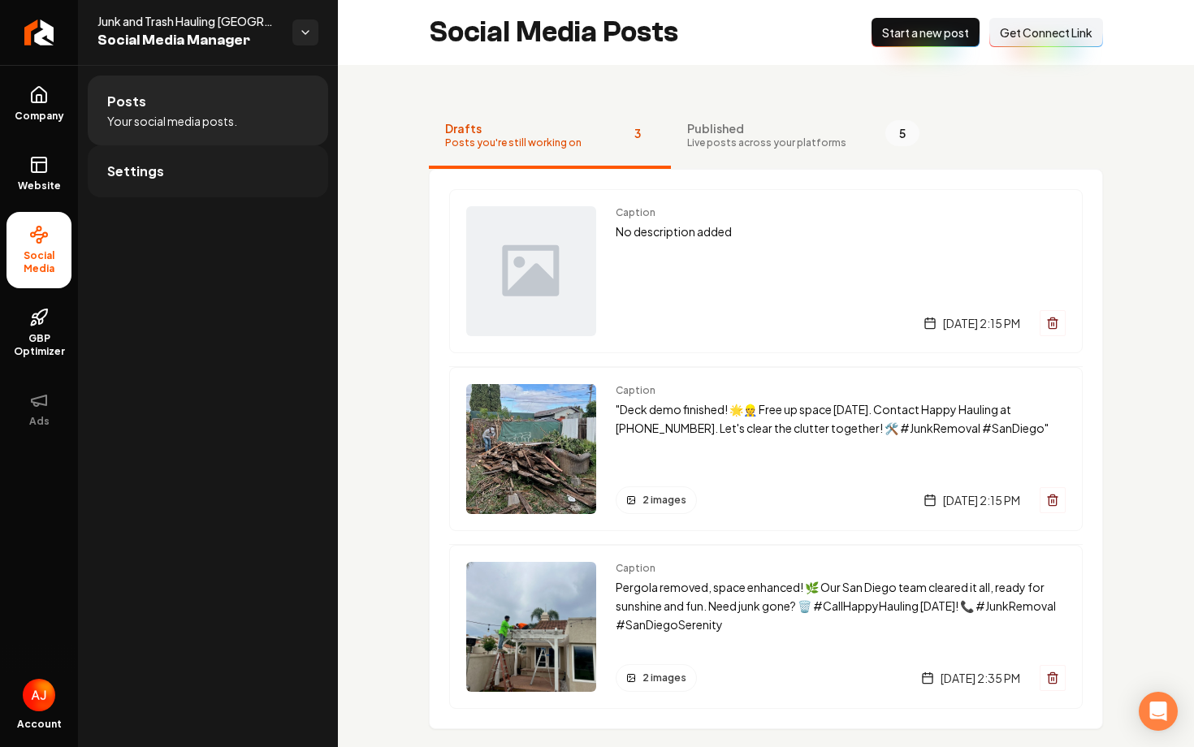
click at [208, 197] on link "Settings" at bounding box center [208, 171] width 240 height 52
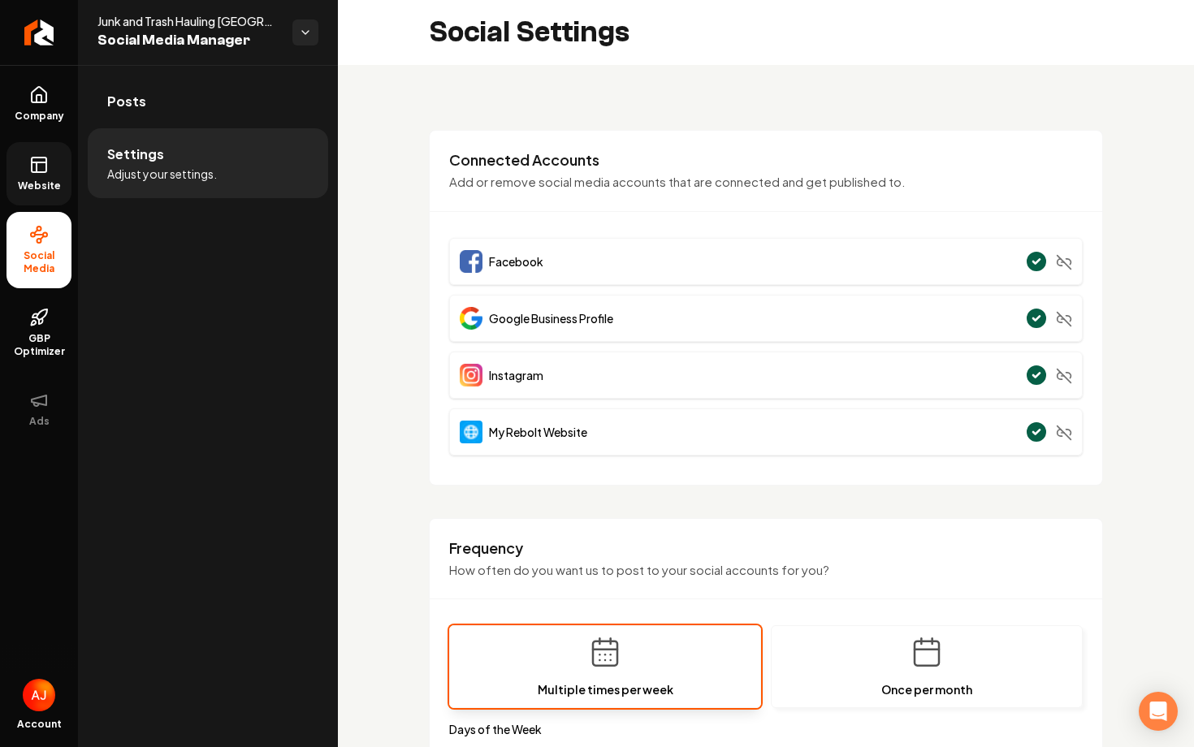
click at [24, 199] on link "Website" at bounding box center [38, 173] width 65 height 63
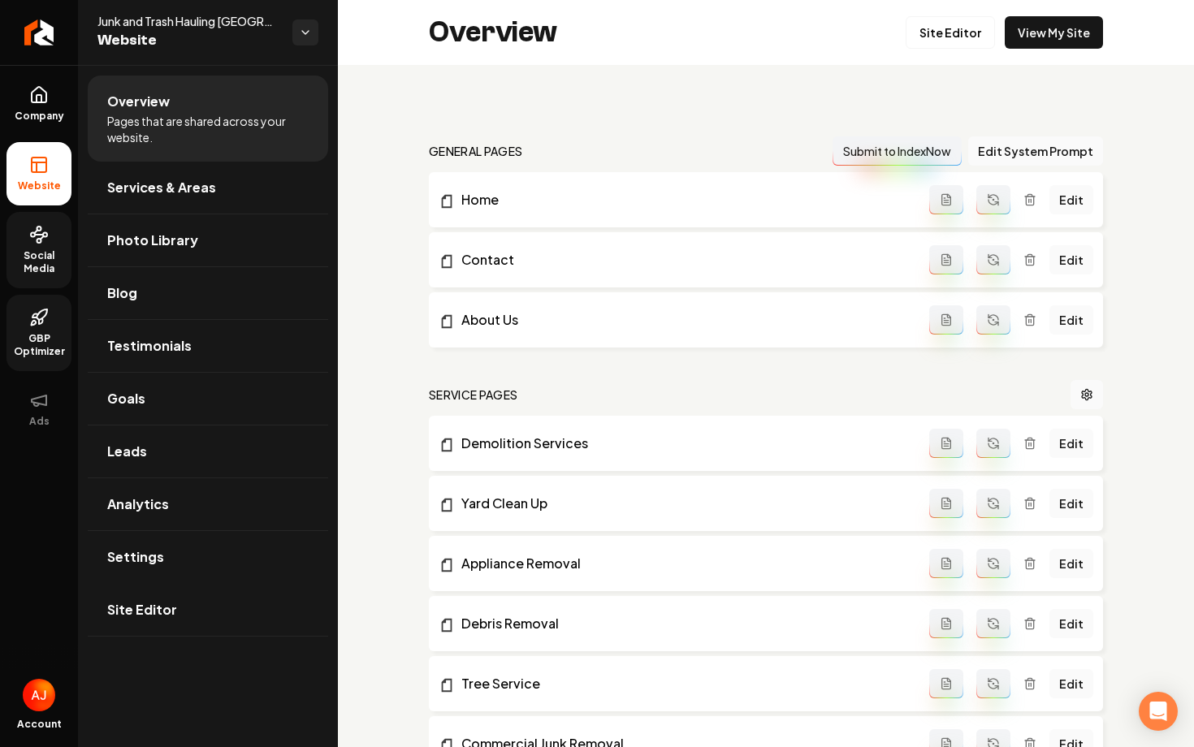
click at [50, 324] on link "GBP Optimizer" at bounding box center [38, 333] width 65 height 76
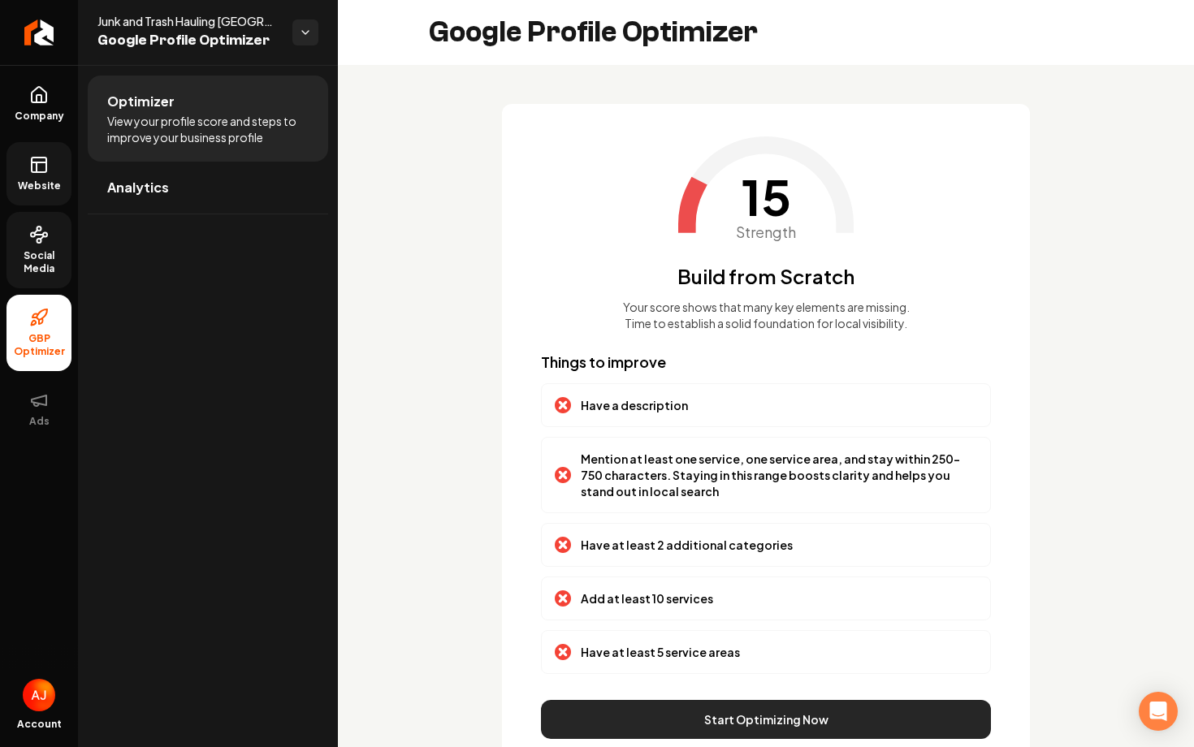
click at [740, 712] on button "Start Optimizing Now" at bounding box center [766, 719] width 450 height 39
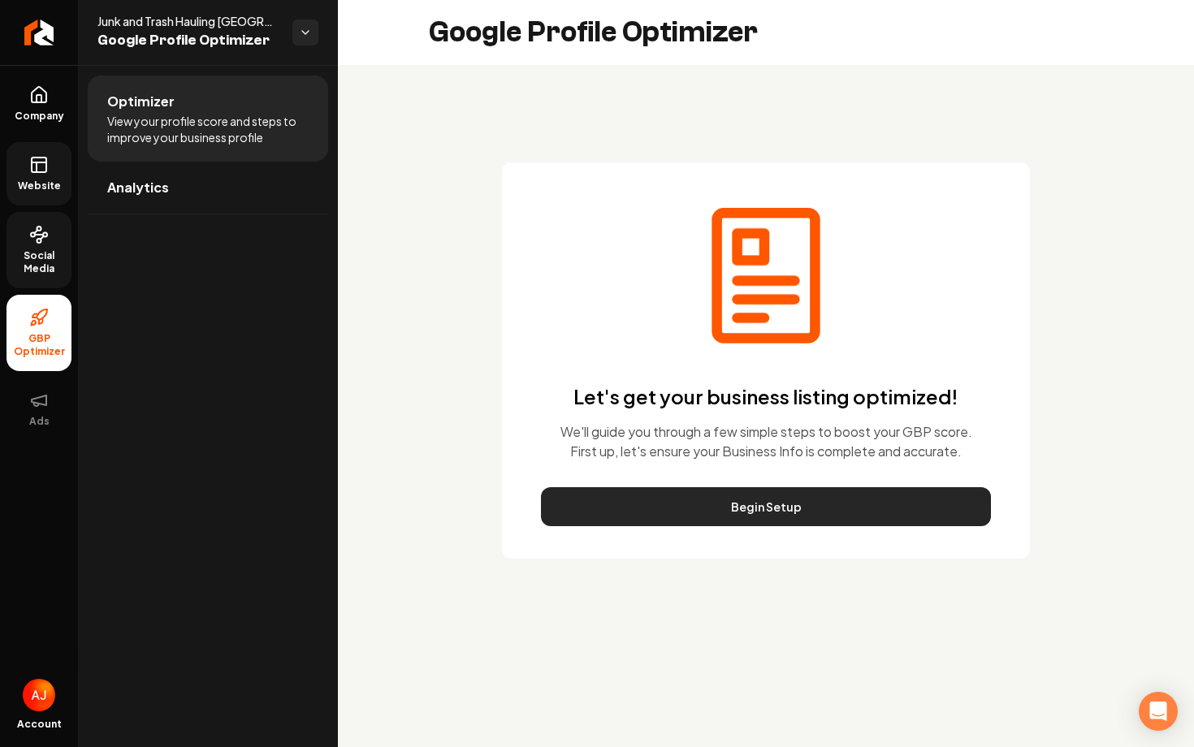
click at [737, 509] on button "Begin Setup" at bounding box center [766, 506] width 450 height 39
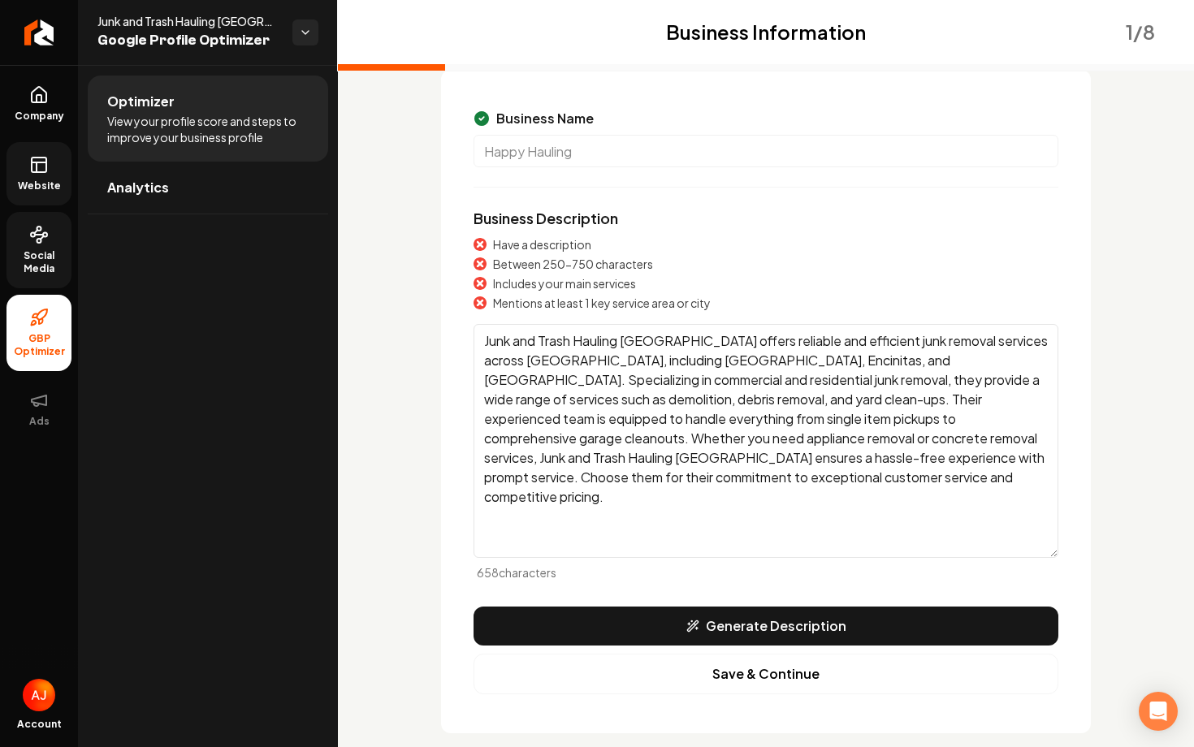
scroll to position [135, 0]
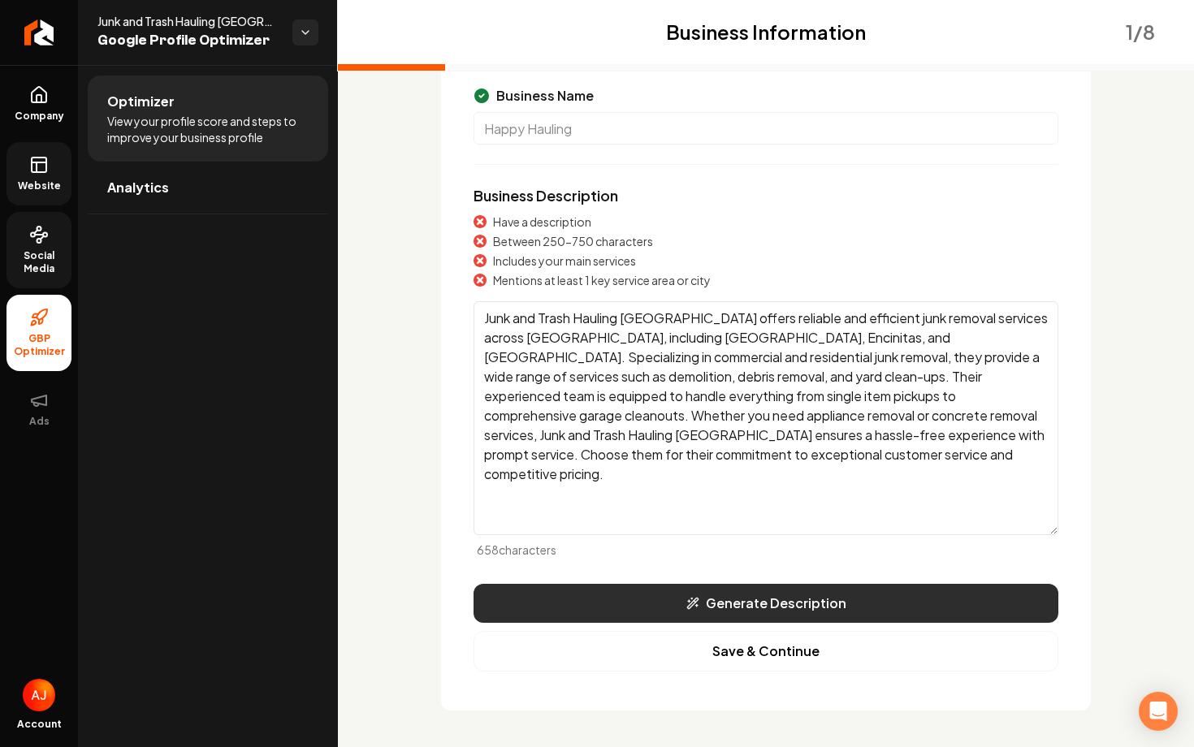
click at [785, 602] on button "Generate Description" at bounding box center [765, 603] width 585 height 39
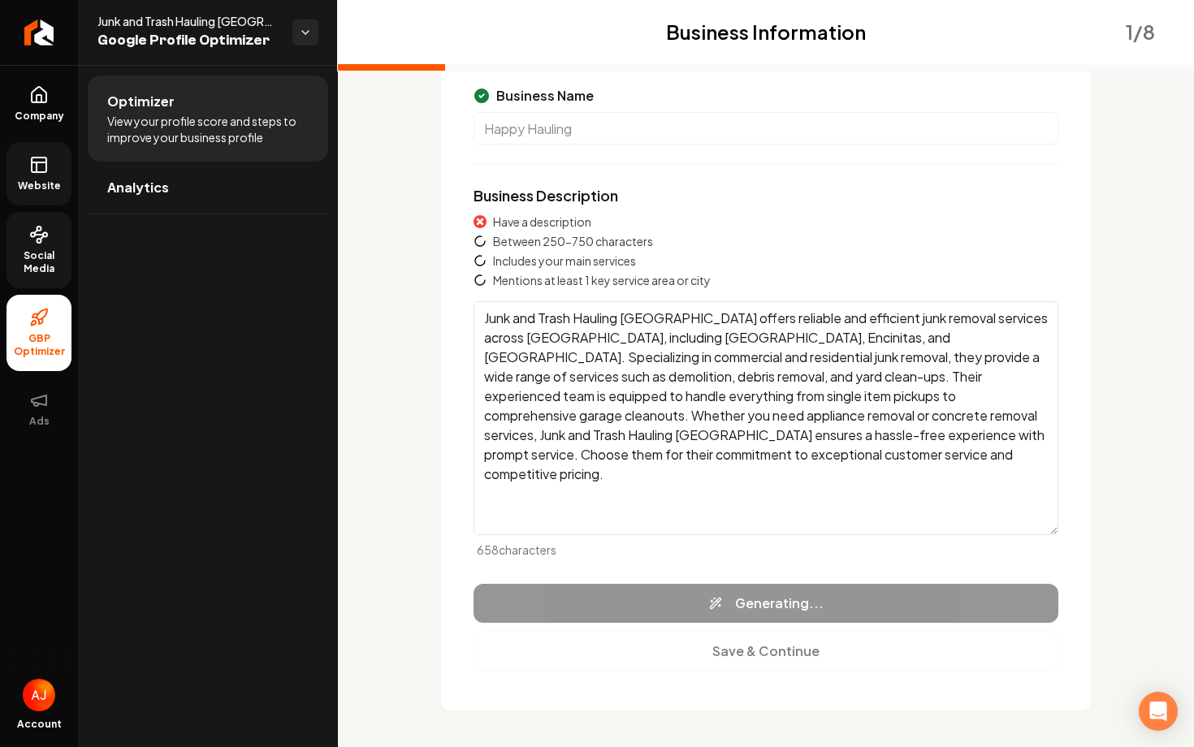
type textarea "Junk and Trash Hauling San Diego specializes in comprehensive junk removal serv…"
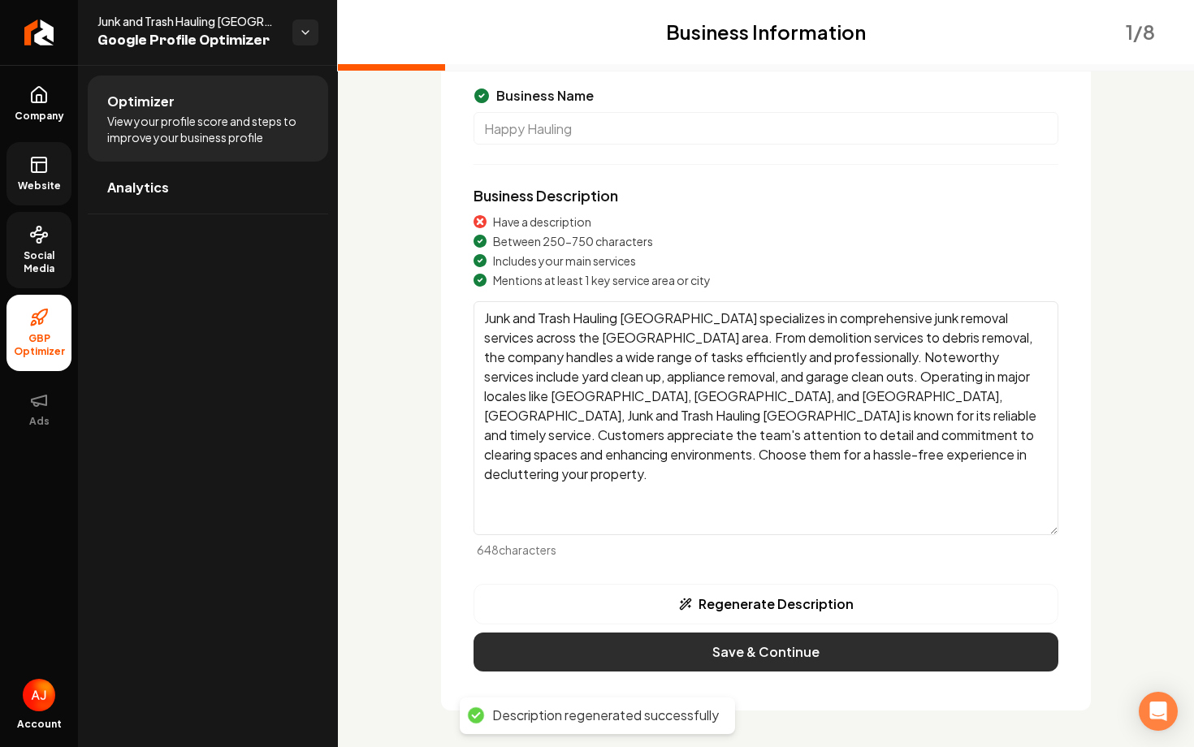
click at [798, 653] on button "Save & Continue" at bounding box center [765, 652] width 585 height 39
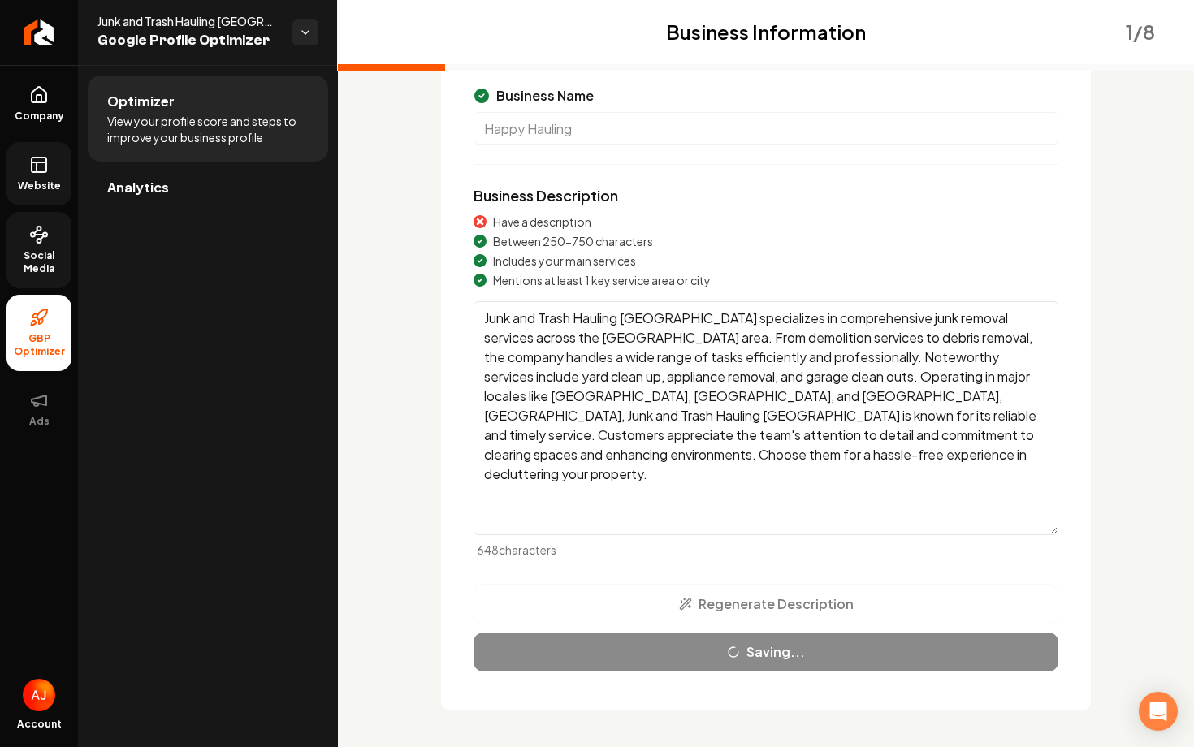
scroll to position [0, 0]
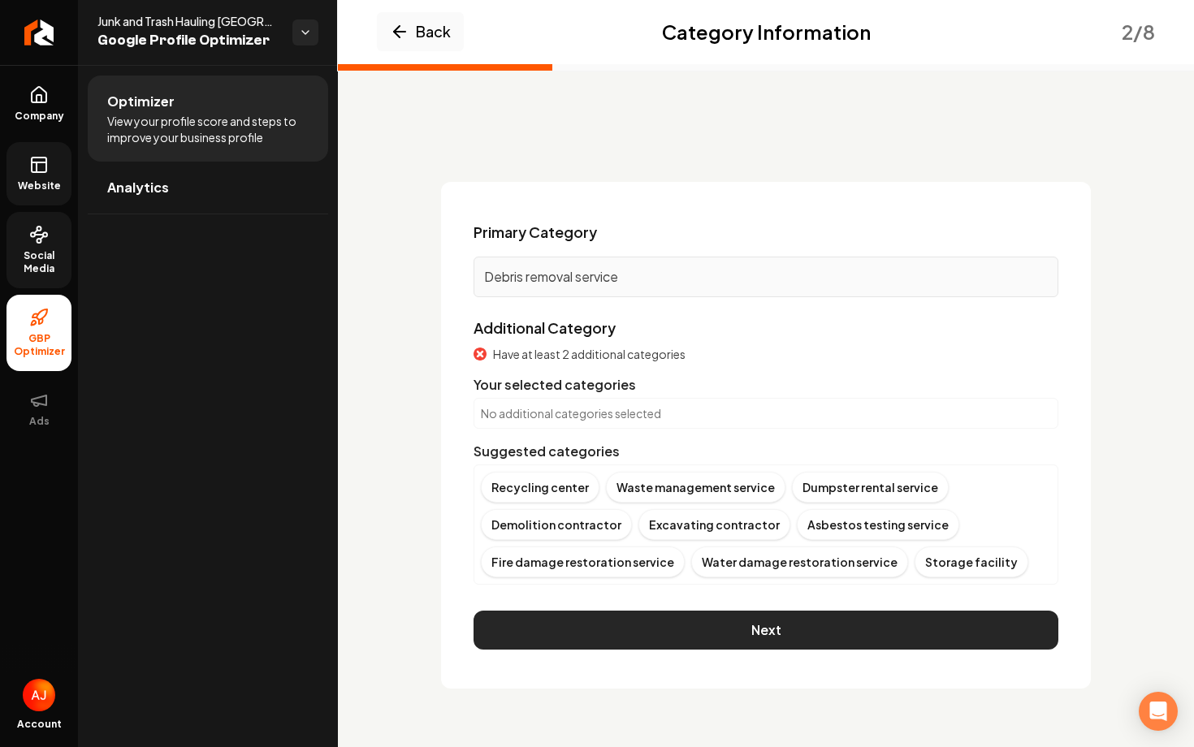
click at [729, 635] on button "Next" at bounding box center [765, 630] width 585 height 39
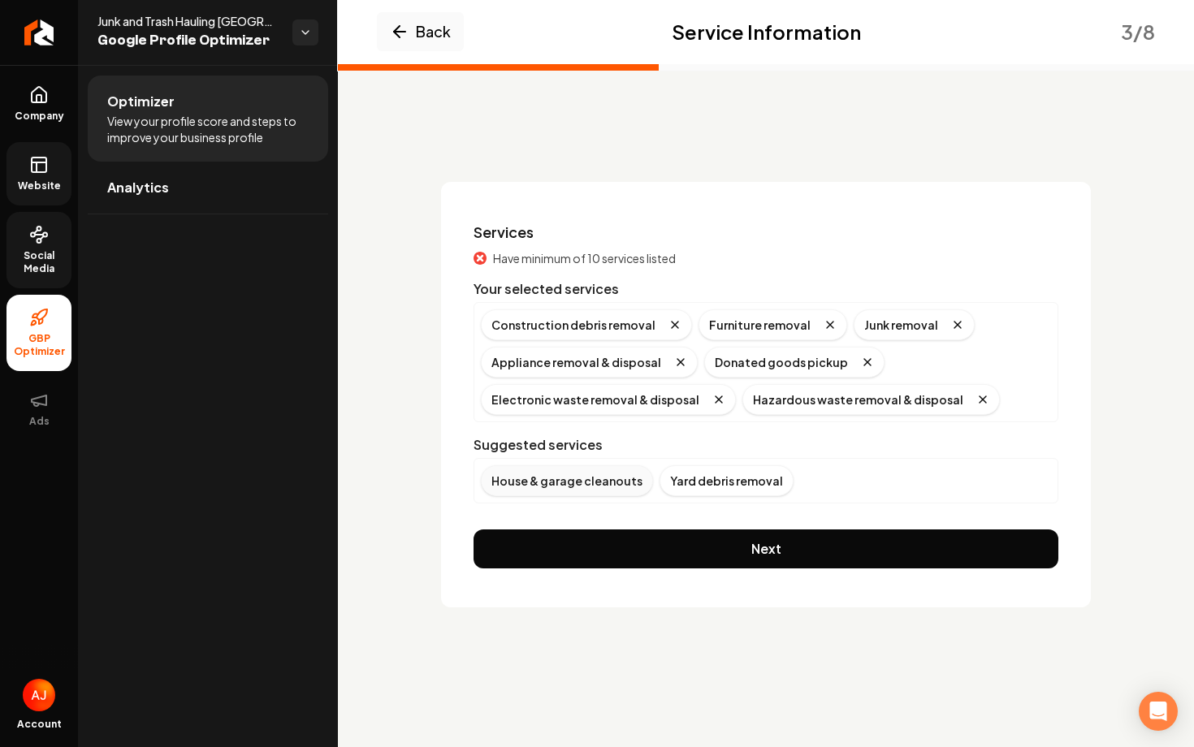
click at [612, 477] on div "House & garage cleanouts" at bounding box center [567, 480] width 172 height 31
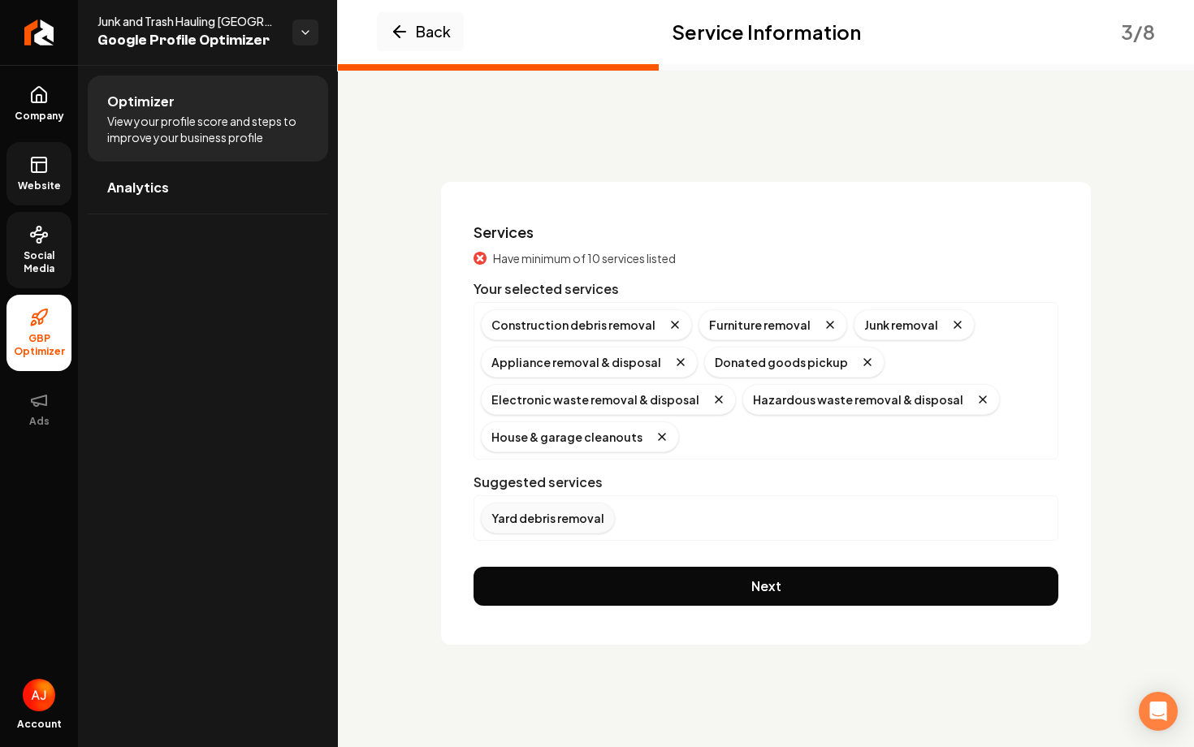
click at [550, 516] on div "Yard debris removal" at bounding box center [548, 518] width 134 height 31
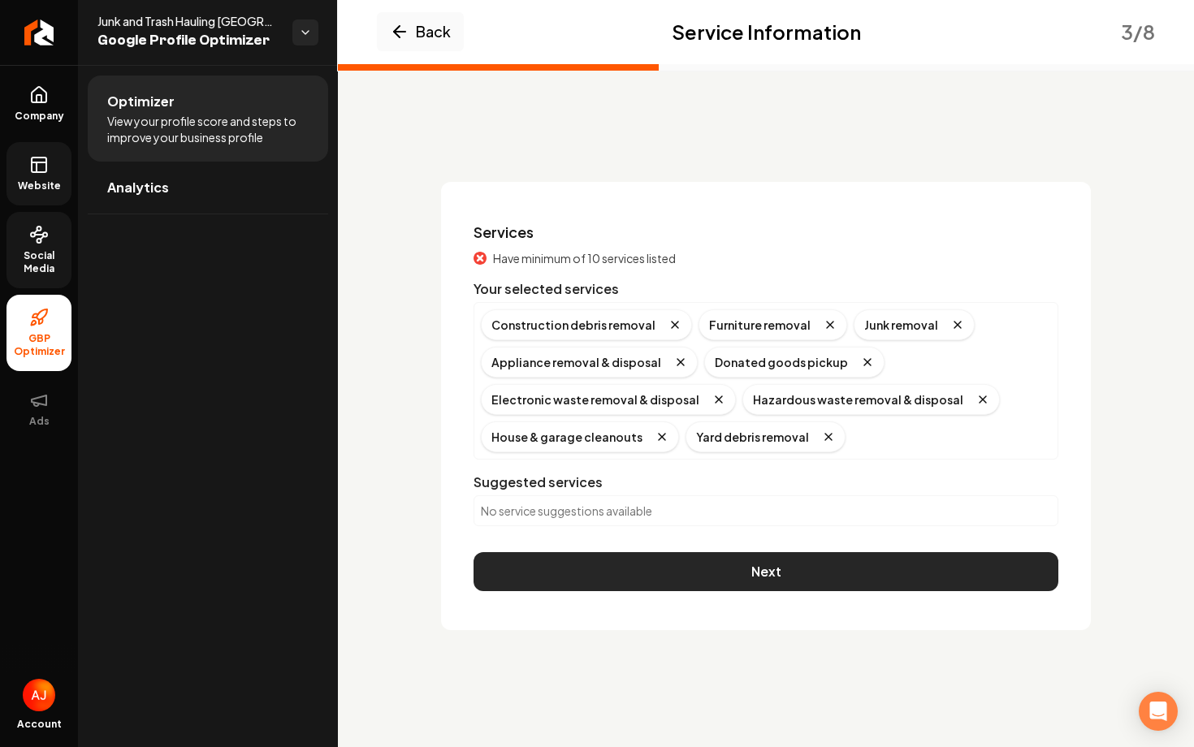
click at [715, 561] on button "Next" at bounding box center [765, 571] width 585 height 39
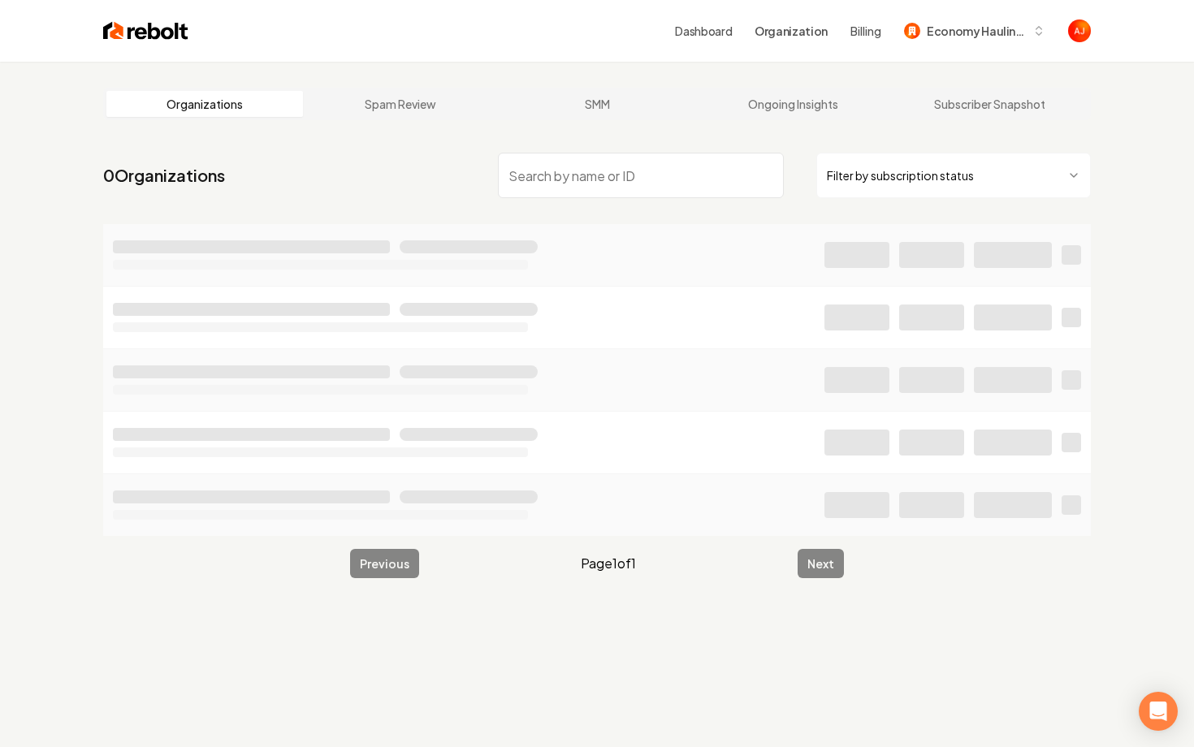
click at [538, 190] on input "search" at bounding box center [641, 175] width 286 height 45
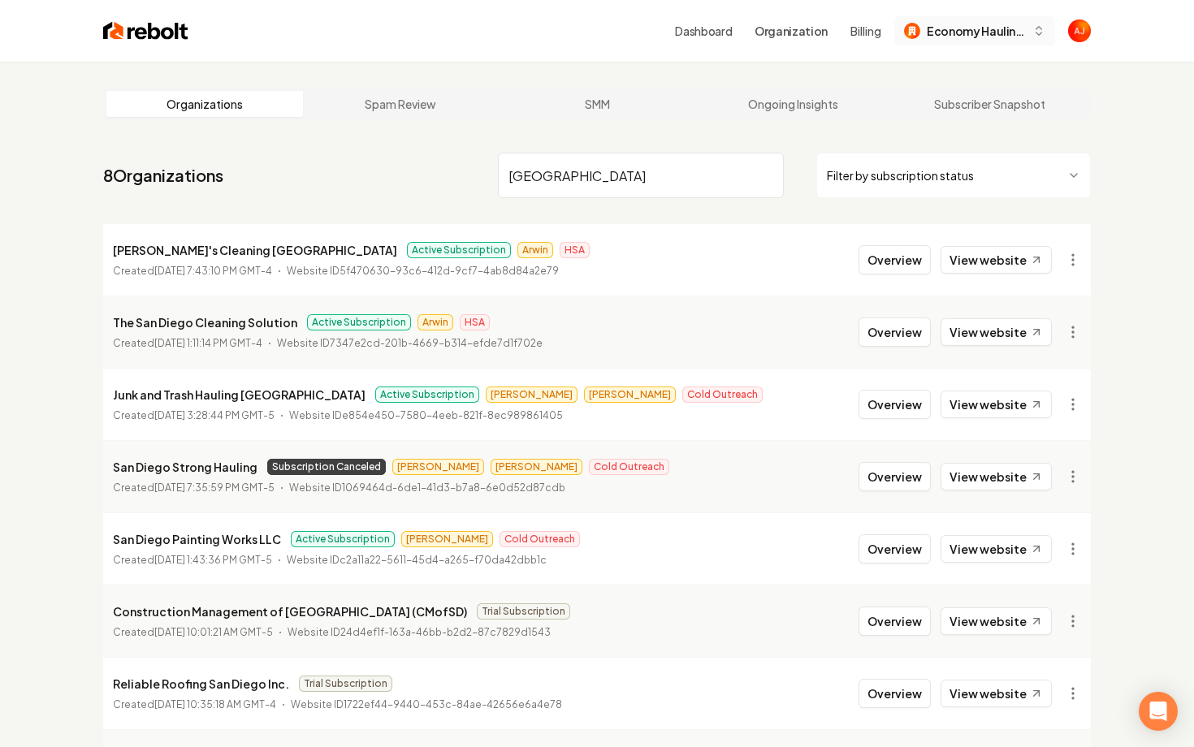
type input "san diego"
drag, startPoint x: 290, startPoint y: 399, endPoint x: 114, endPoint y: 393, distance: 176.3
click at [114, 393] on p "Junk and Trash Hauling San Diego" at bounding box center [239, 394] width 253 height 19
copy p "Junk and Trash Hauling San Diego"
